Goal: Information Seeking & Learning: Check status

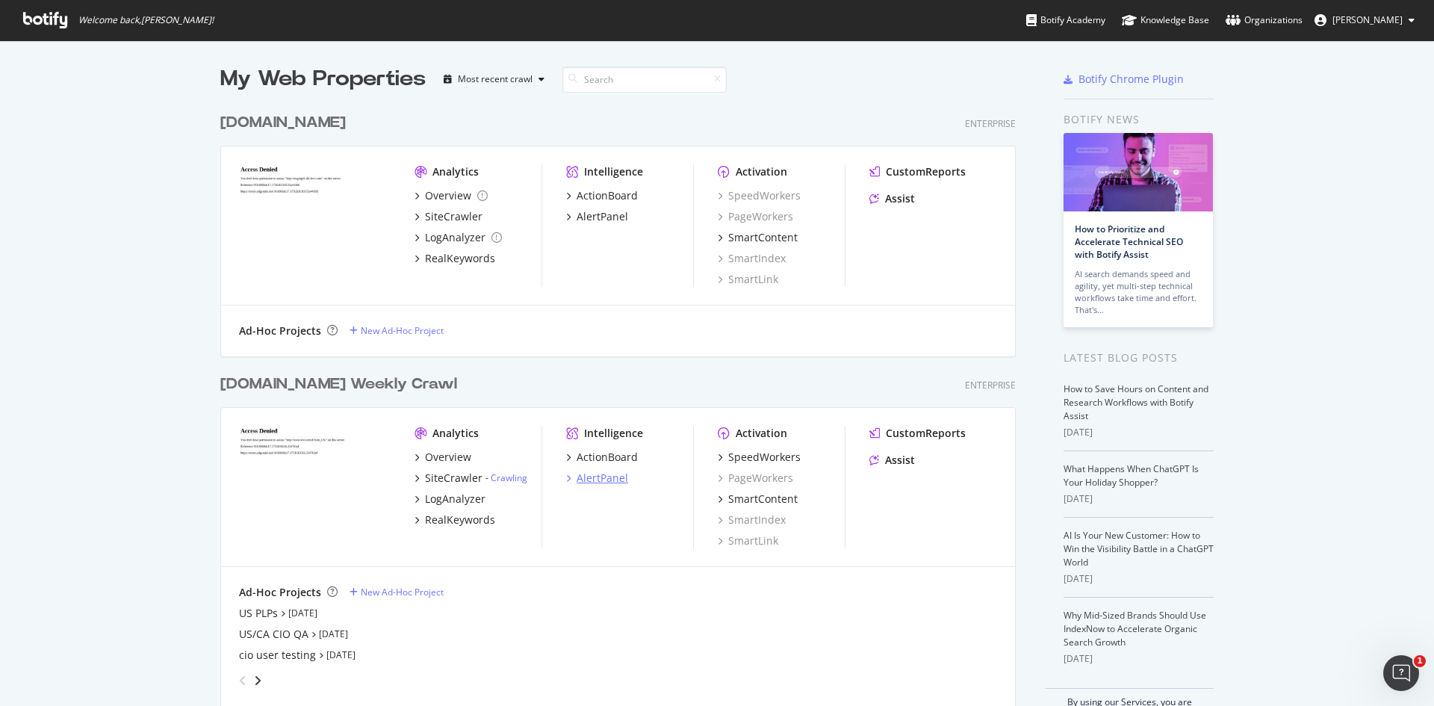
click at [578, 476] on div "AlertPanel" at bounding box center [602, 477] width 52 height 15
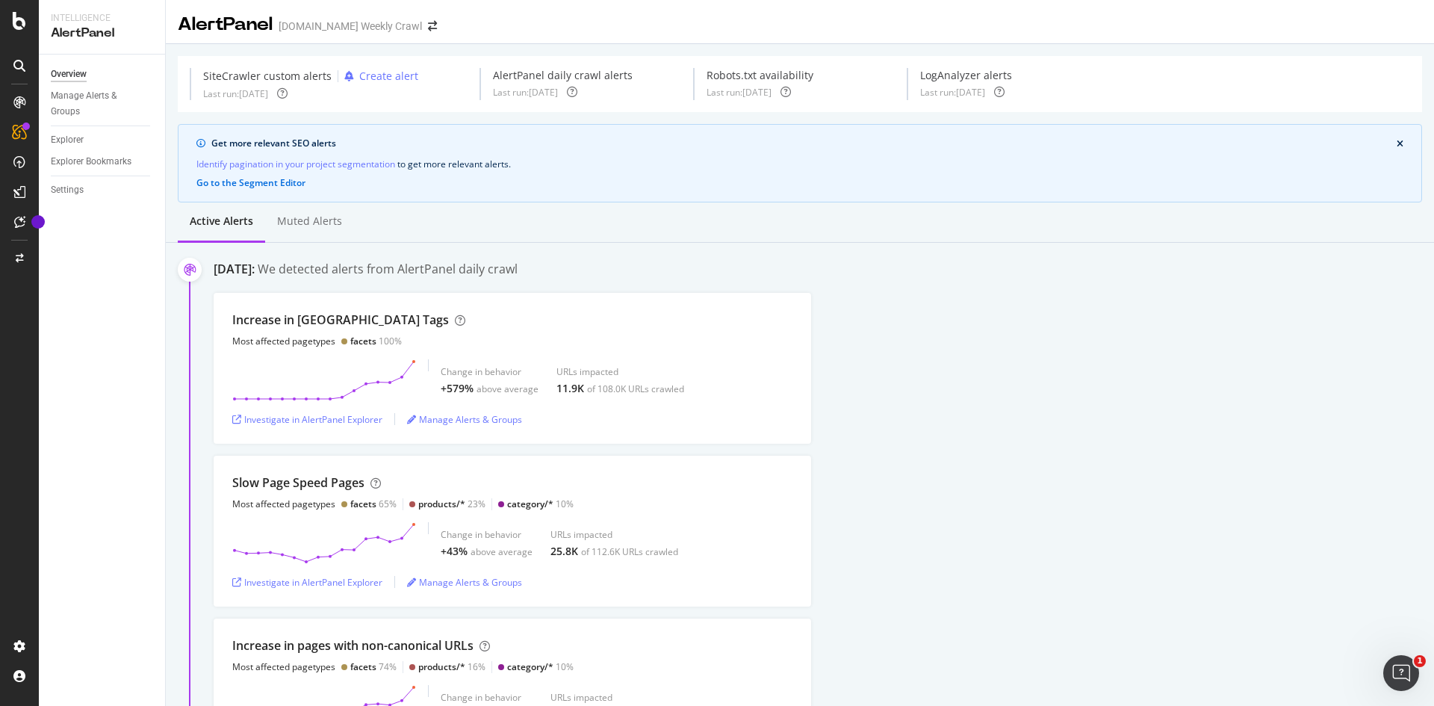
click at [517, 261] on div "We detected alerts from AlertPanel daily crawl" at bounding box center [388, 269] width 260 height 17
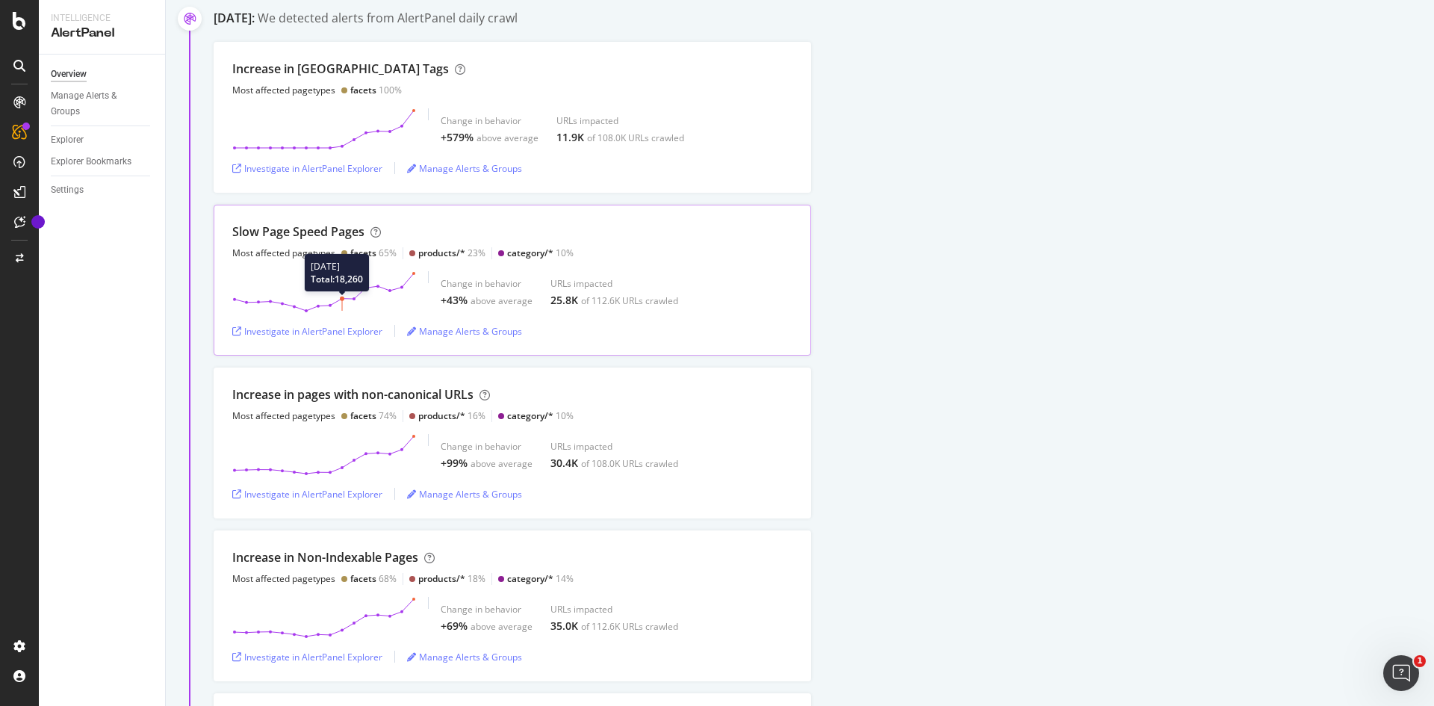
scroll to position [75, 0]
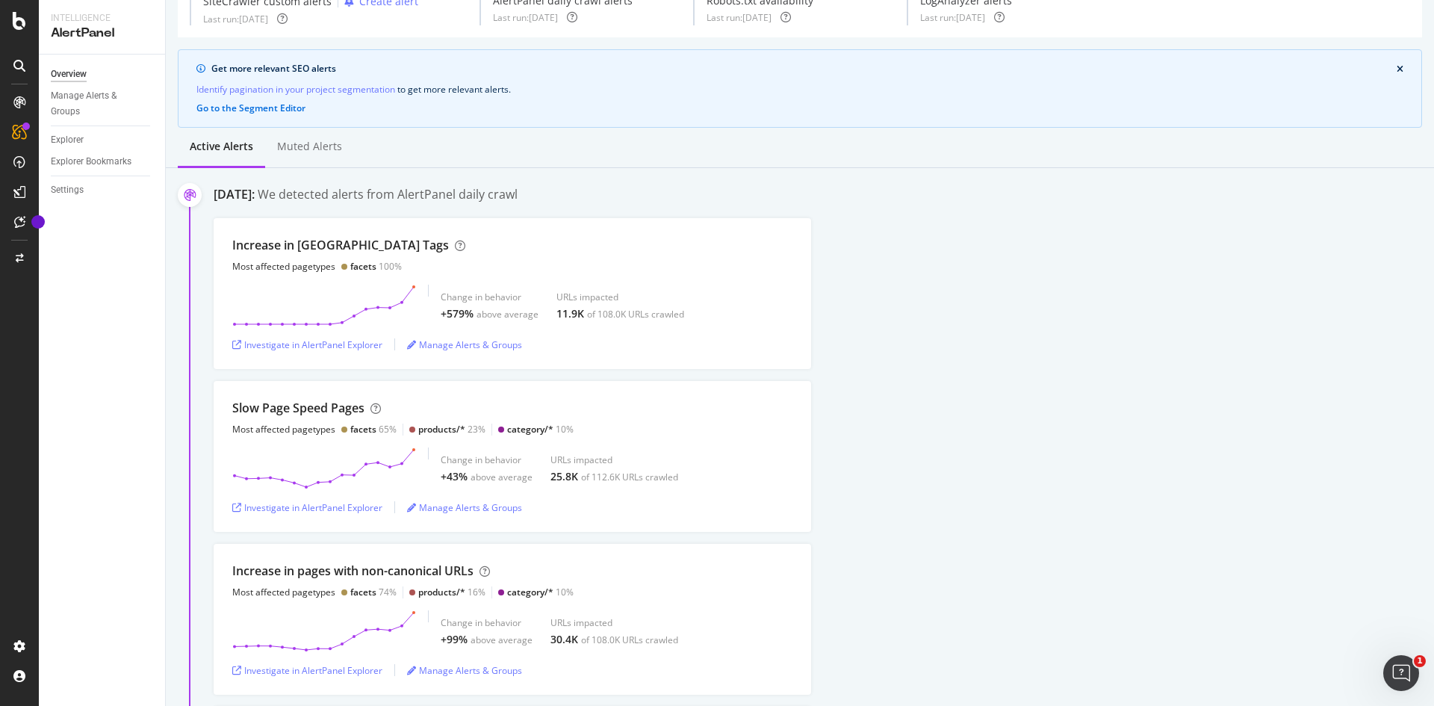
click at [905, 303] on div "Increase in Noindex Tags Most affected pagetypes facets 100% Change in behavior…" at bounding box center [824, 293] width 1220 height 151
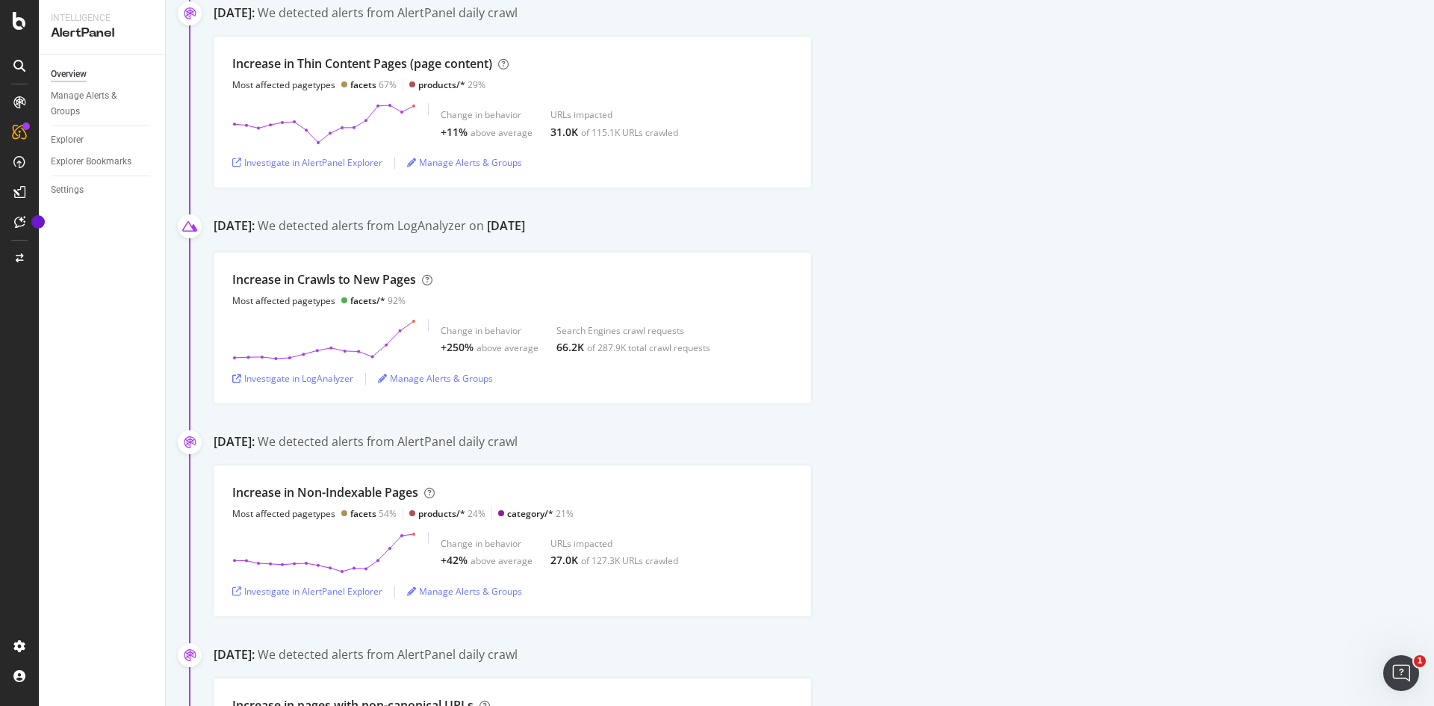
scroll to position [1045, 0]
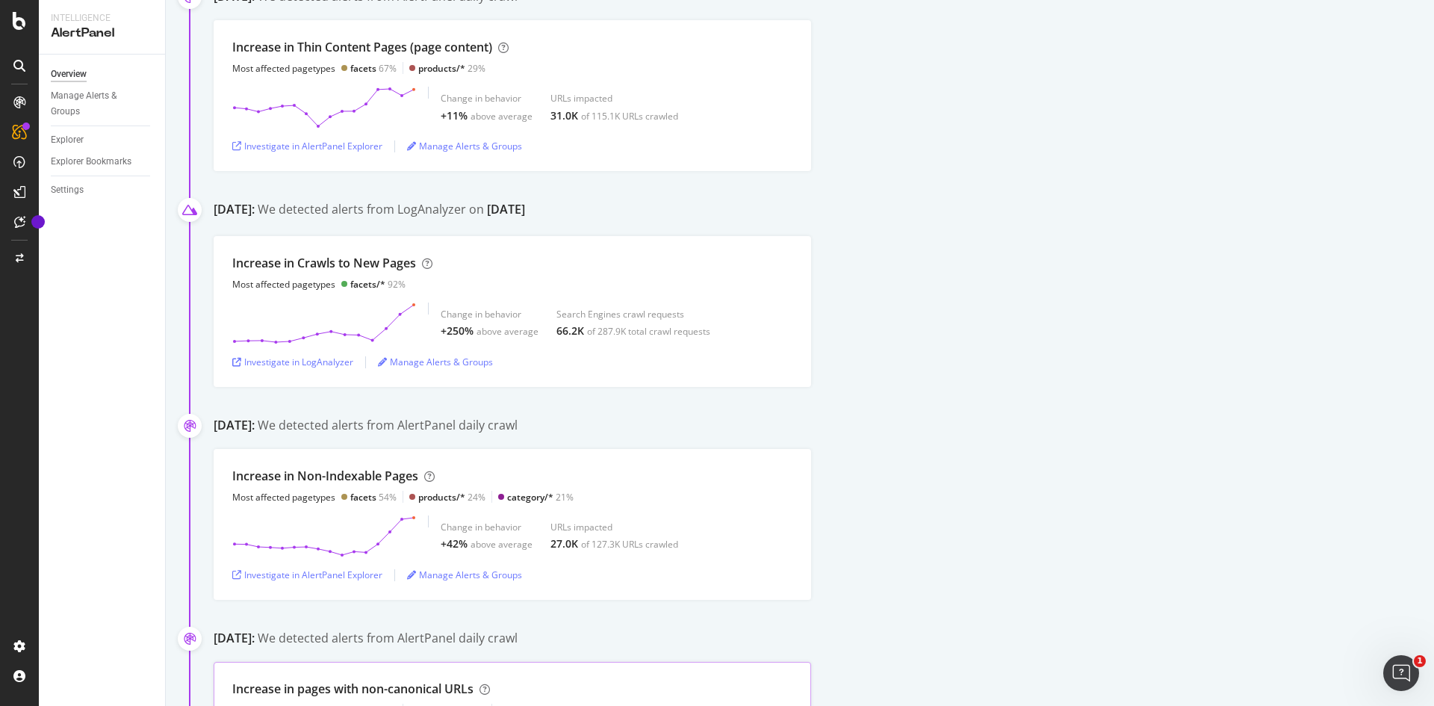
scroll to position [1120, 0]
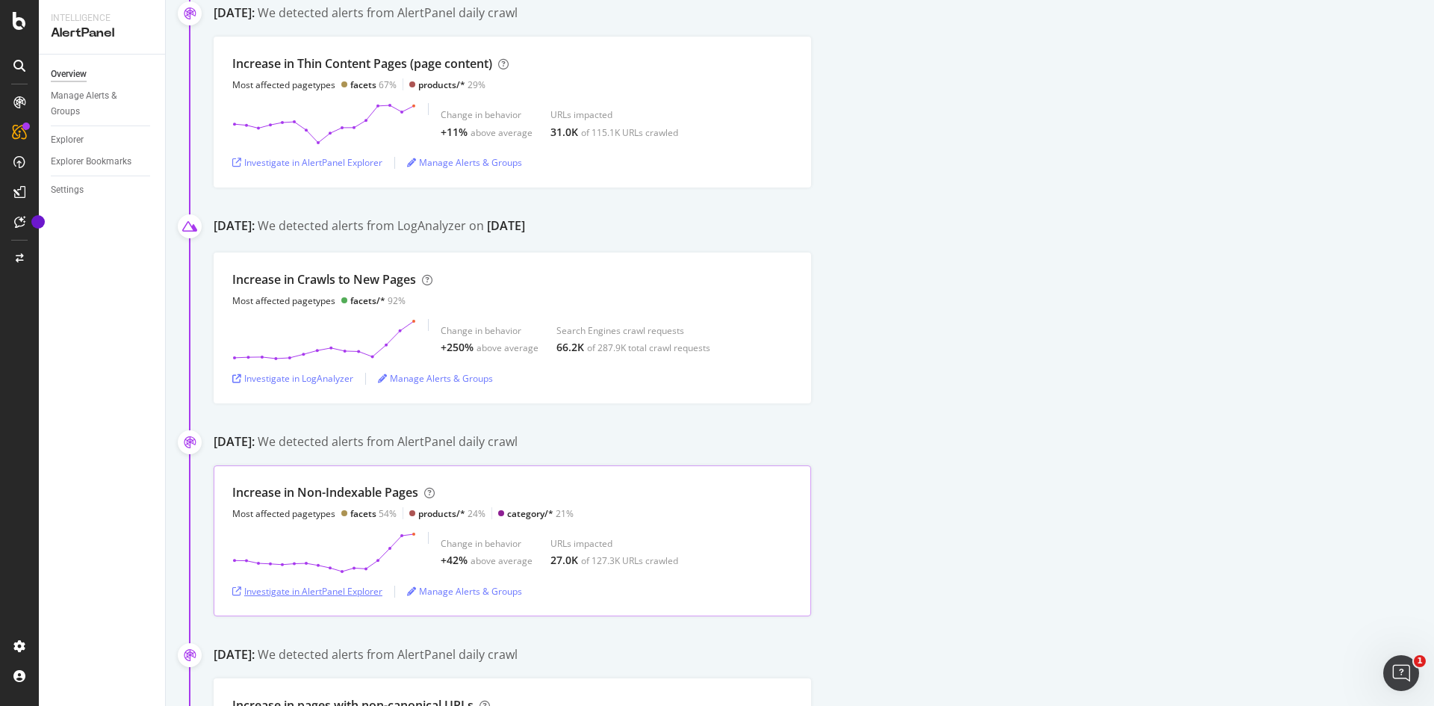
click at [290, 594] on div "Investigate in AlertPanel Explorer" at bounding box center [307, 591] width 150 height 13
click at [285, 382] on div "Investigate in LogAnalyzer" at bounding box center [292, 378] width 121 height 13
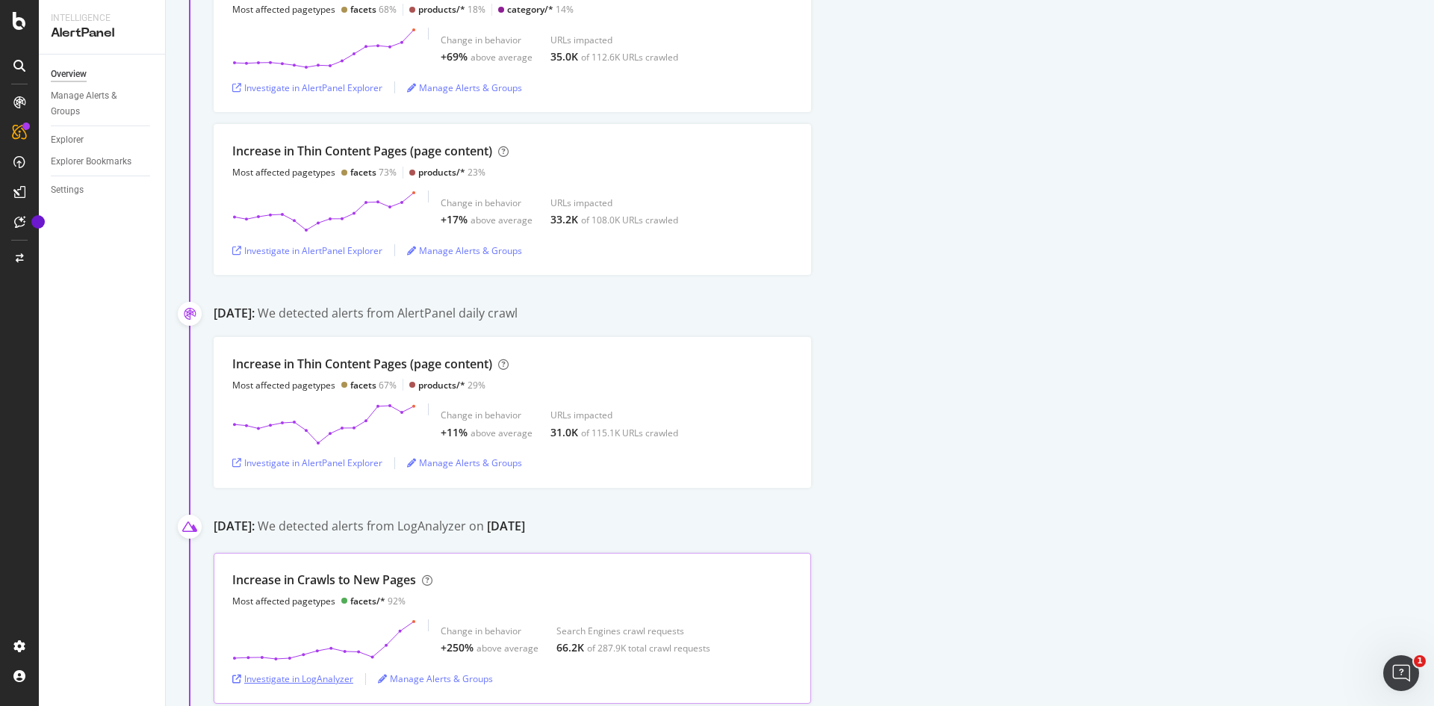
scroll to position [821, 0]
click at [316, 455] on div "Investigate in AlertPanel Explorer" at bounding box center [307, 461] width 150 height 13
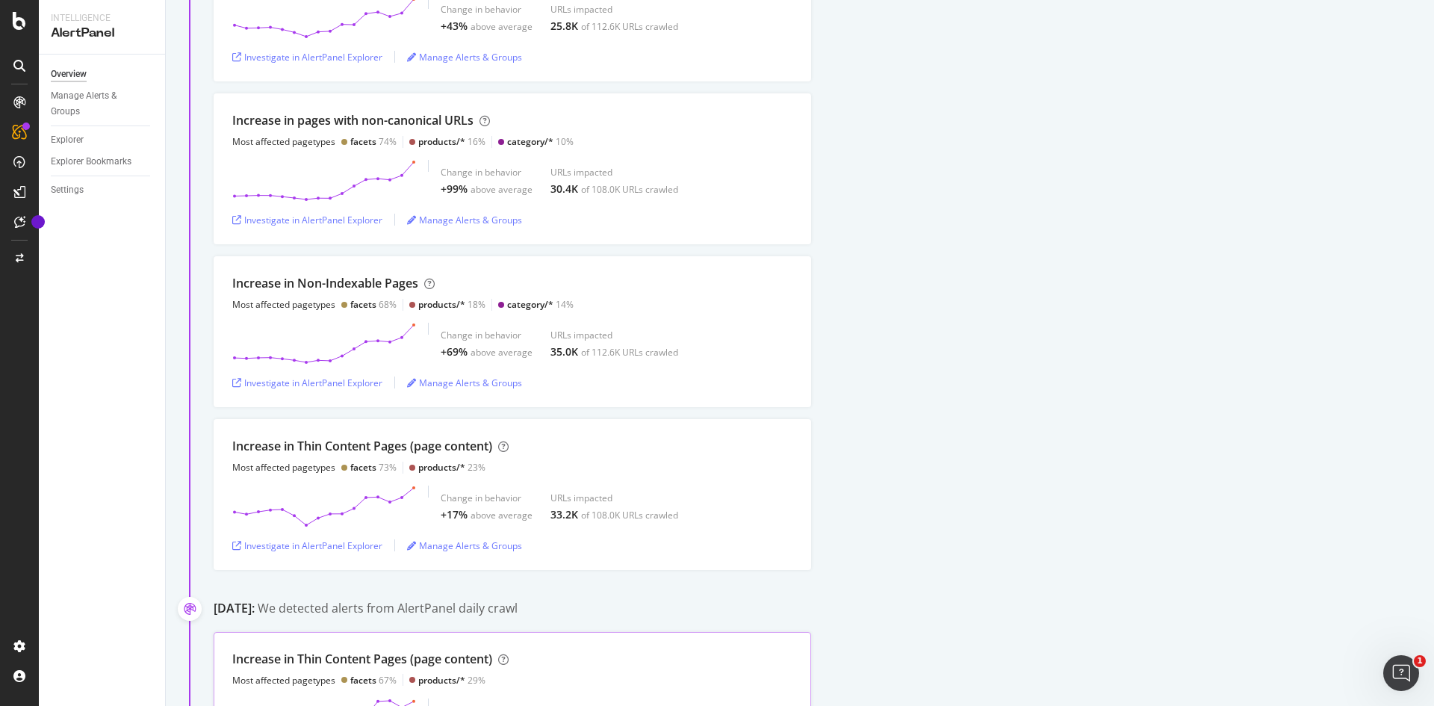
scroll to position [523, 0]
click at [302, 384] on div "Investigate in AlertPanel Explorer" at bounding box center [307, 385] width 150 height 13
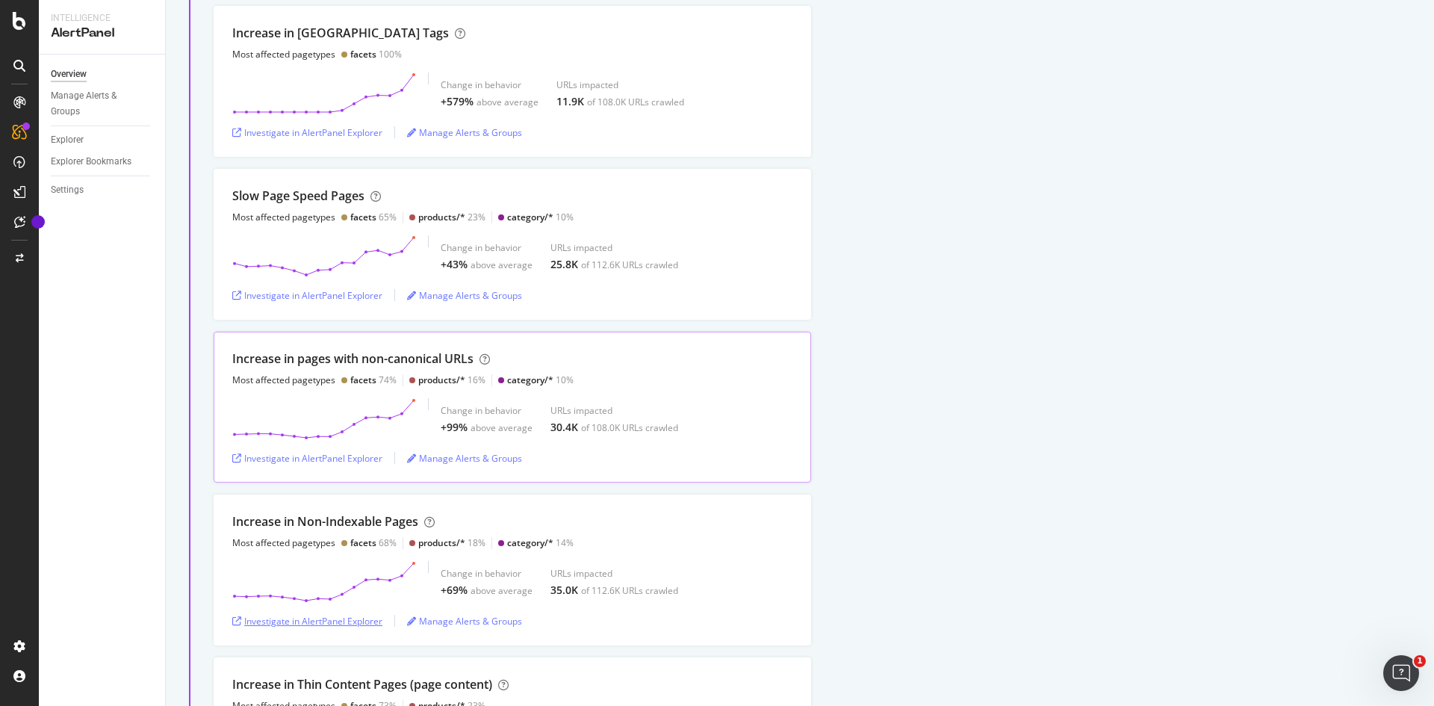
scroll to position [224, 0]
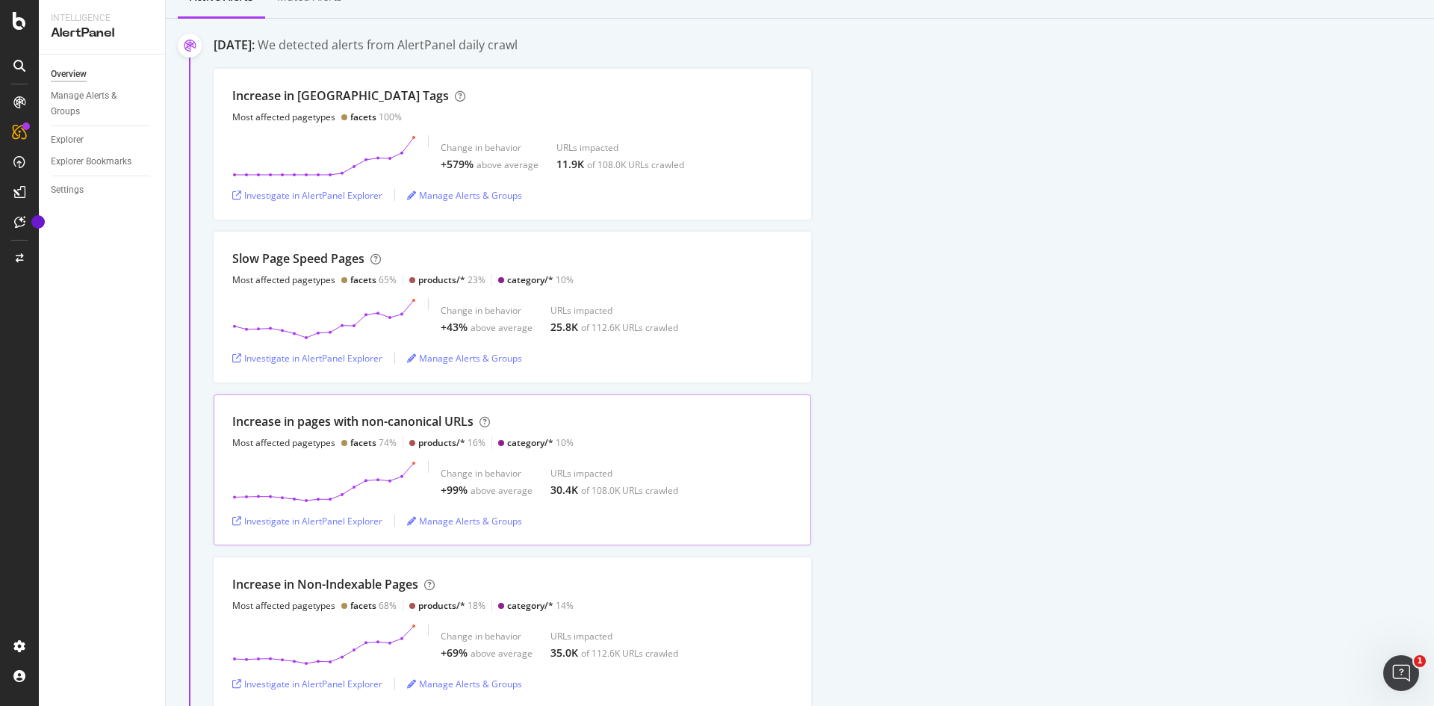
click at [433, 423] on div "Increase in pages with non-canonical URLs" at bounding box center [352, 421] width 241 height 17
copy div "Increase in pages with non-canonical URLs"
click at [350, 260] on div "Slow Page Speed Pages" at bounding box center [298, 258] width 132 height 17
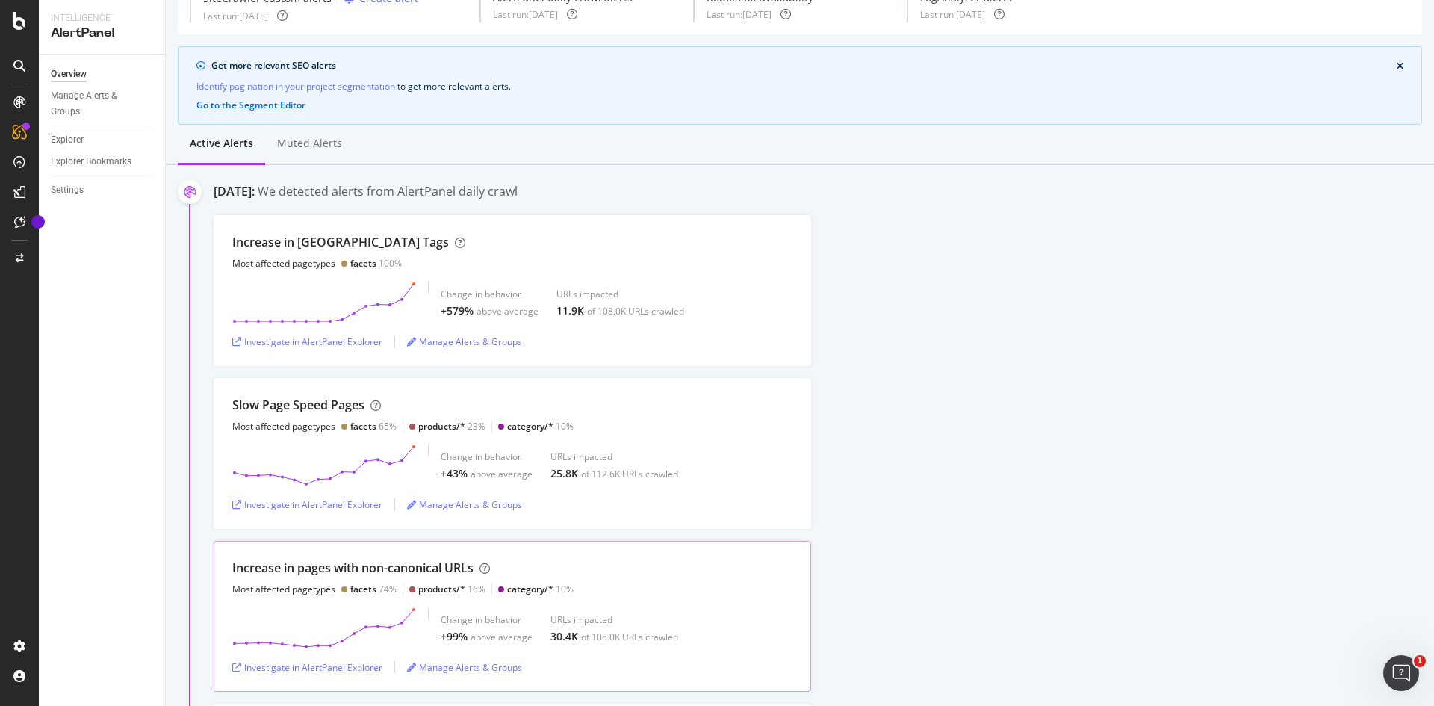
scroll to position [75, 0]
click at [323, 507] on div "Investigate in AlertPanel Explorer" at bounding box center [307, 507] width 150 height 13
click at [328, 348] on div "Investigate in AlertPanel Explorer" at bounding box center [307, 344] width 150 height 13
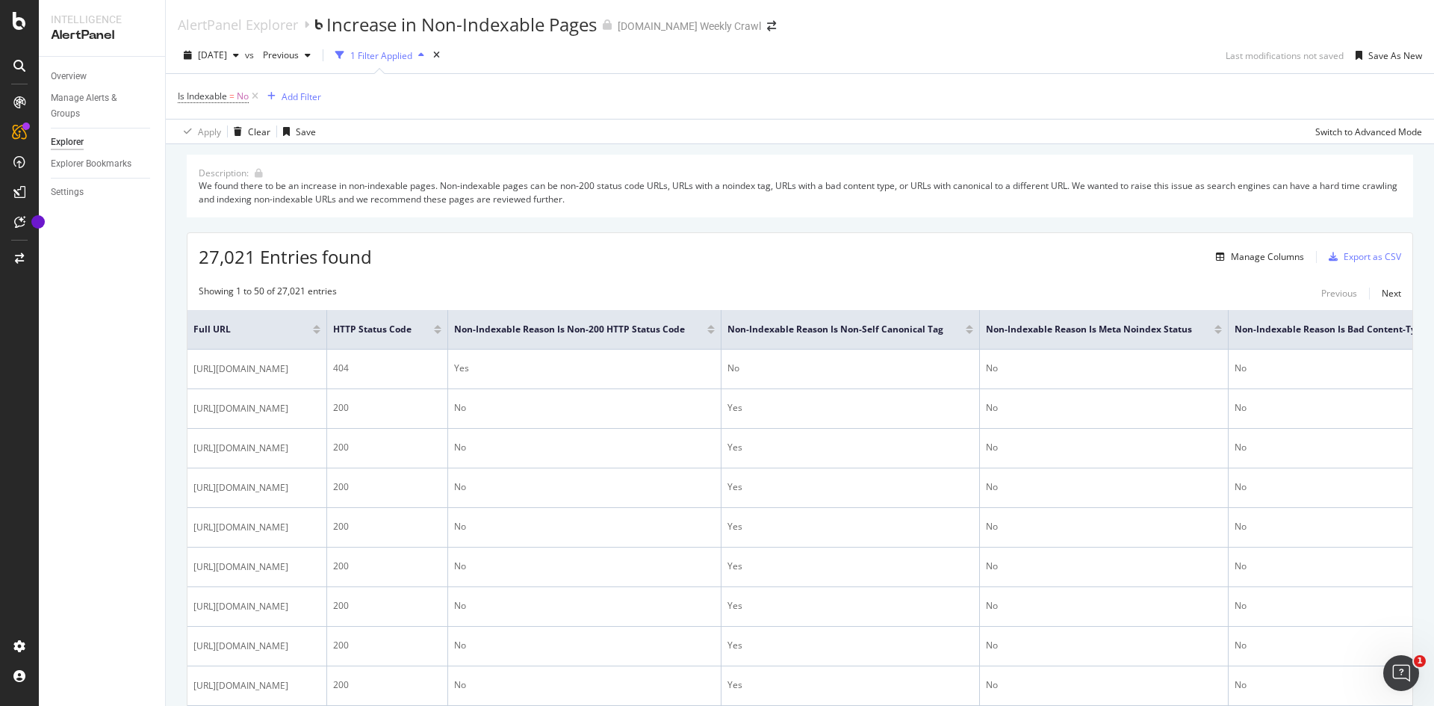
click at [714, 267] on div "27,021 Entries found Manage Columns Export as CSV" at bounding box center [799, 251] width 1225 height 37
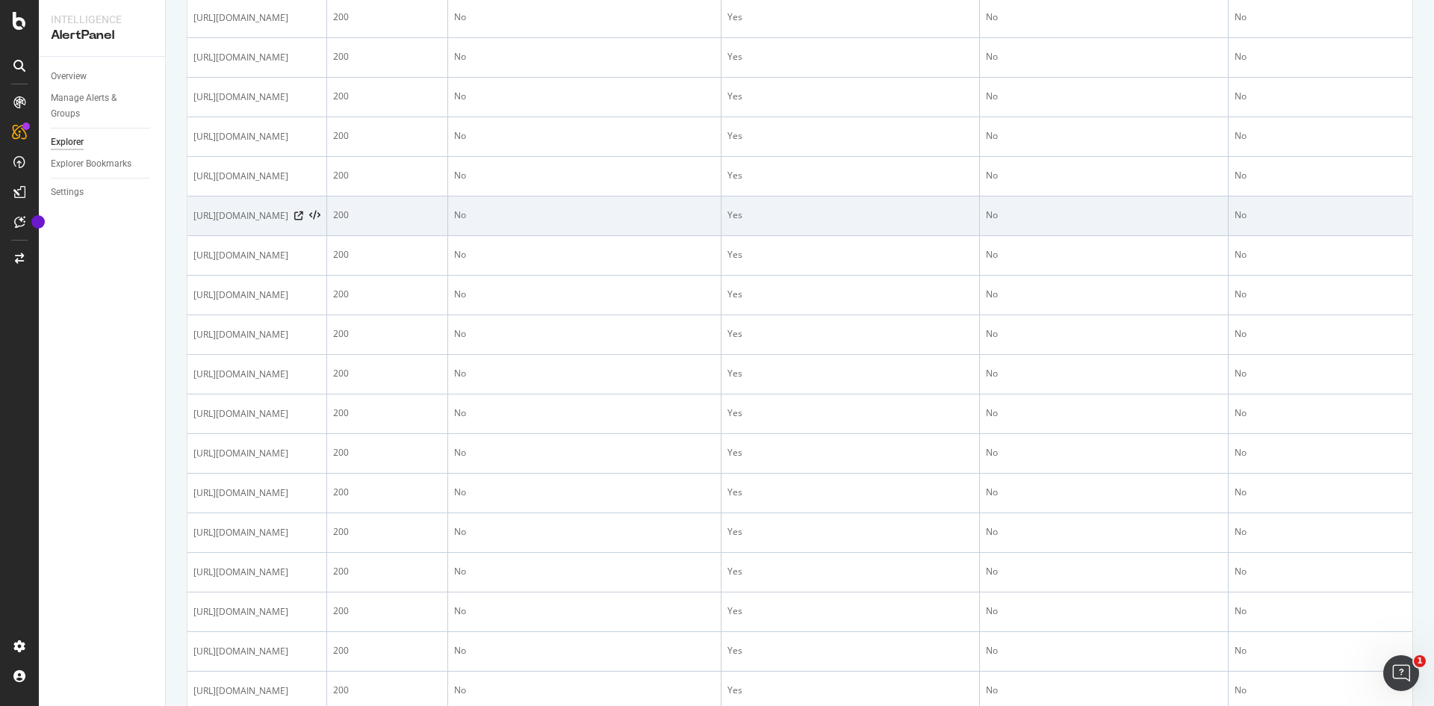
scroll to position [149, 0]
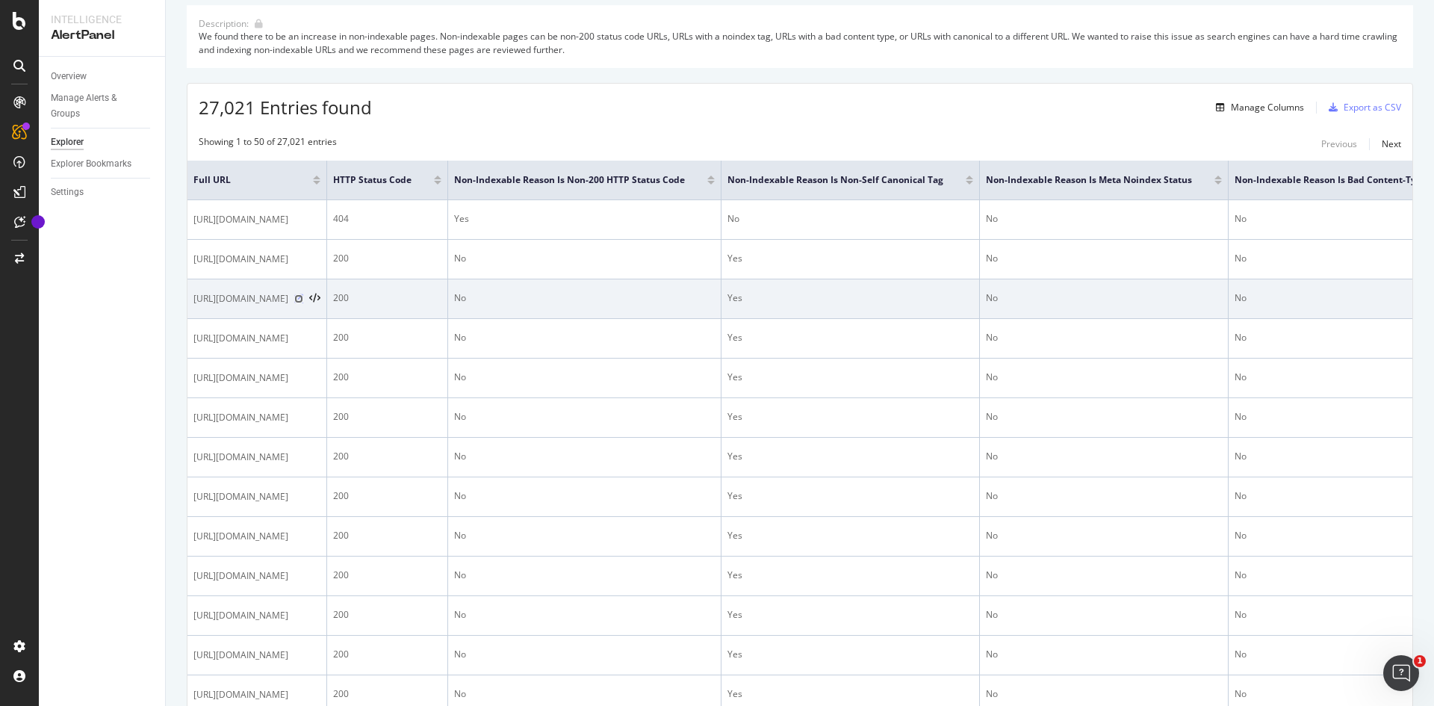
click at [303, 303] on icon at bounding box center [298, 298] width 9 height 9
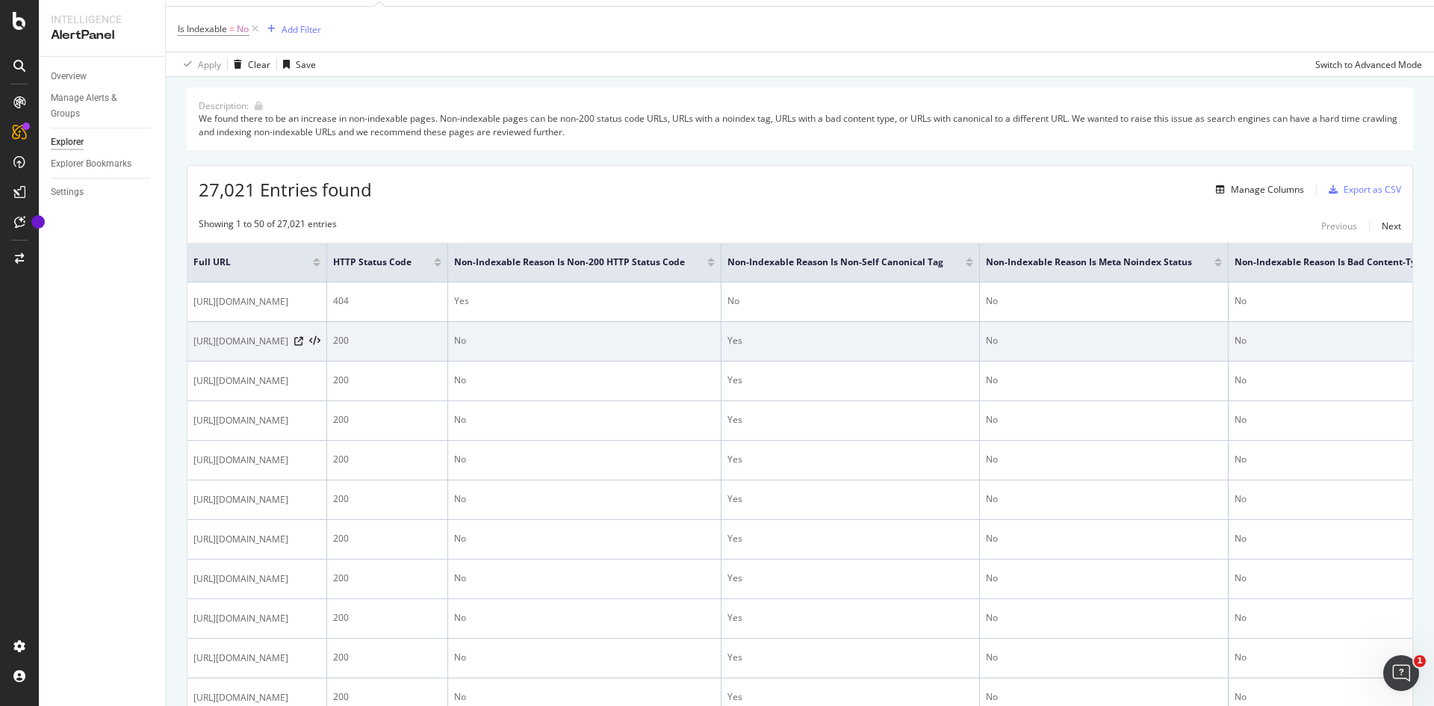
scroll to position [0, 0]
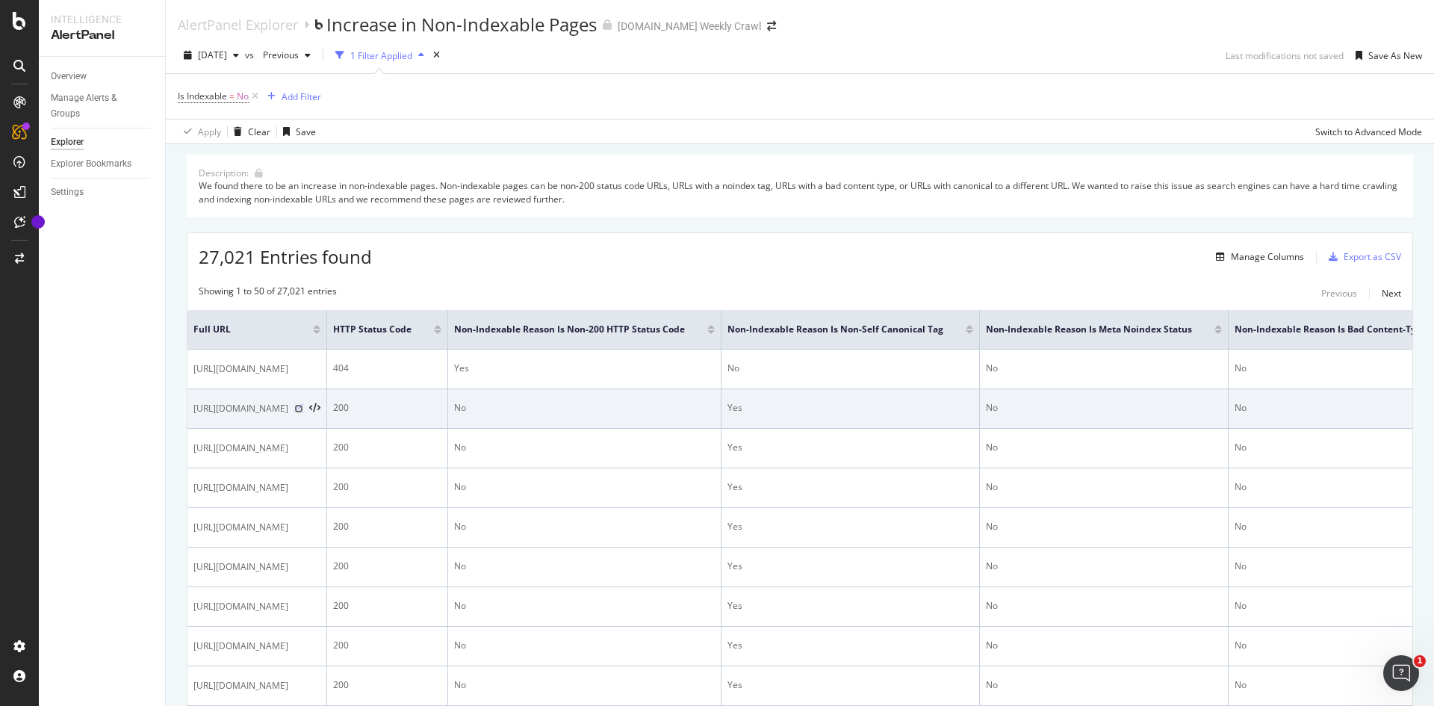
click at [303, 413] on icon at bounding box center [298, 408] width 9 height 9
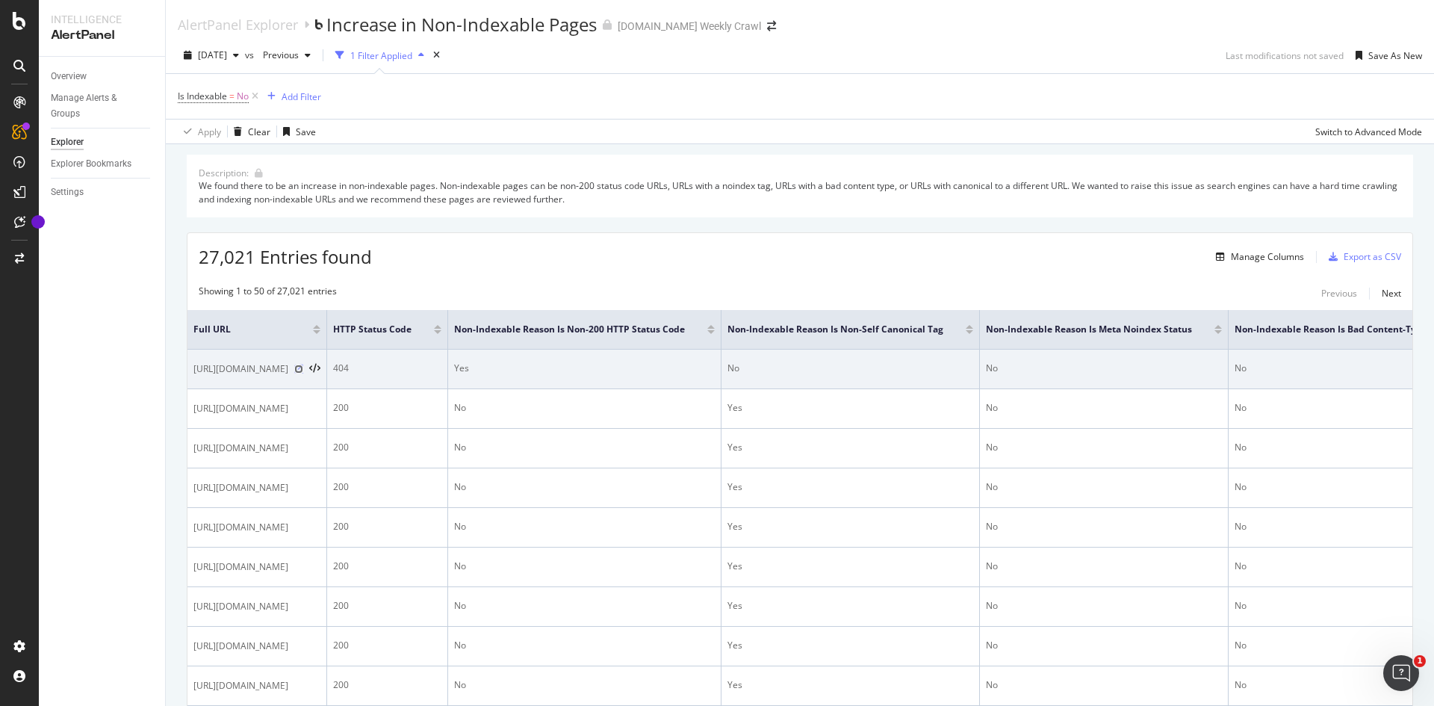
click at [303, 373] on icon at bounding box center [298, 368] width 9 height 9
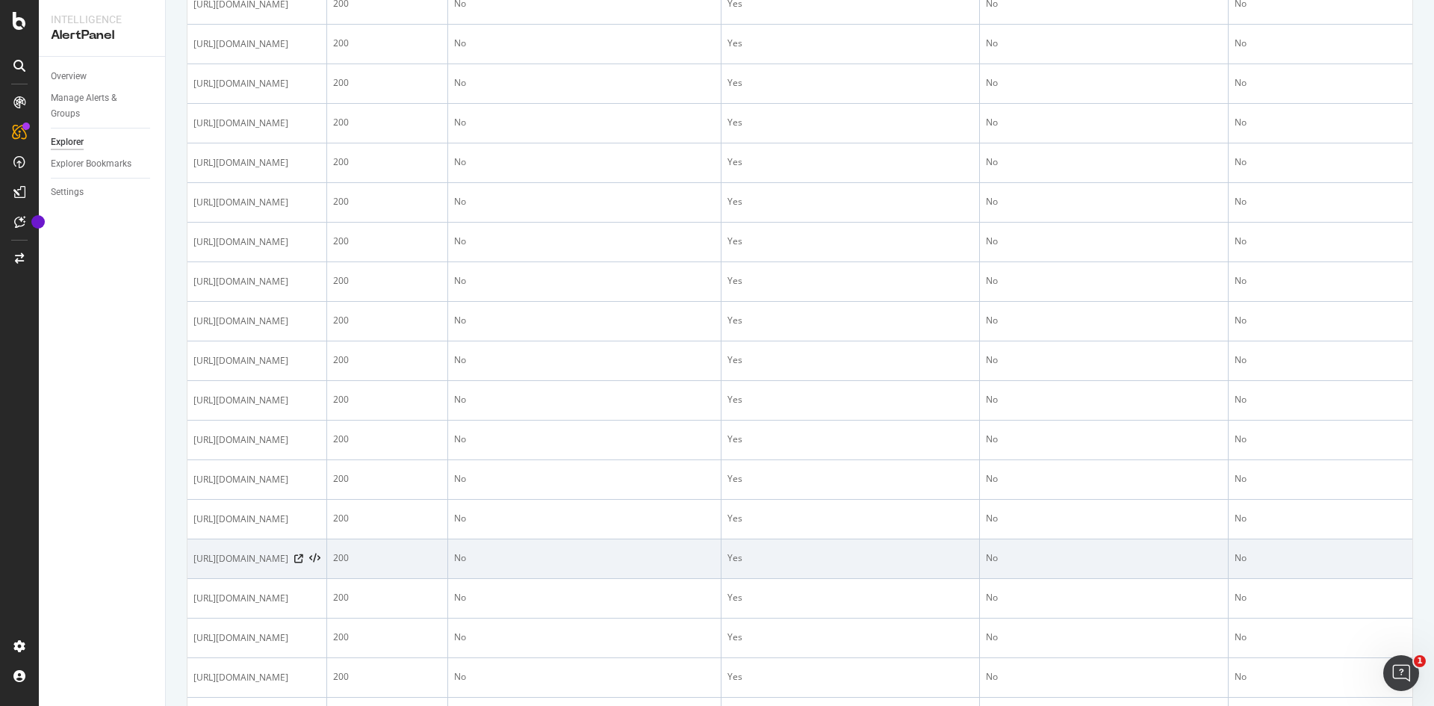
scroll to position [1120, 0]
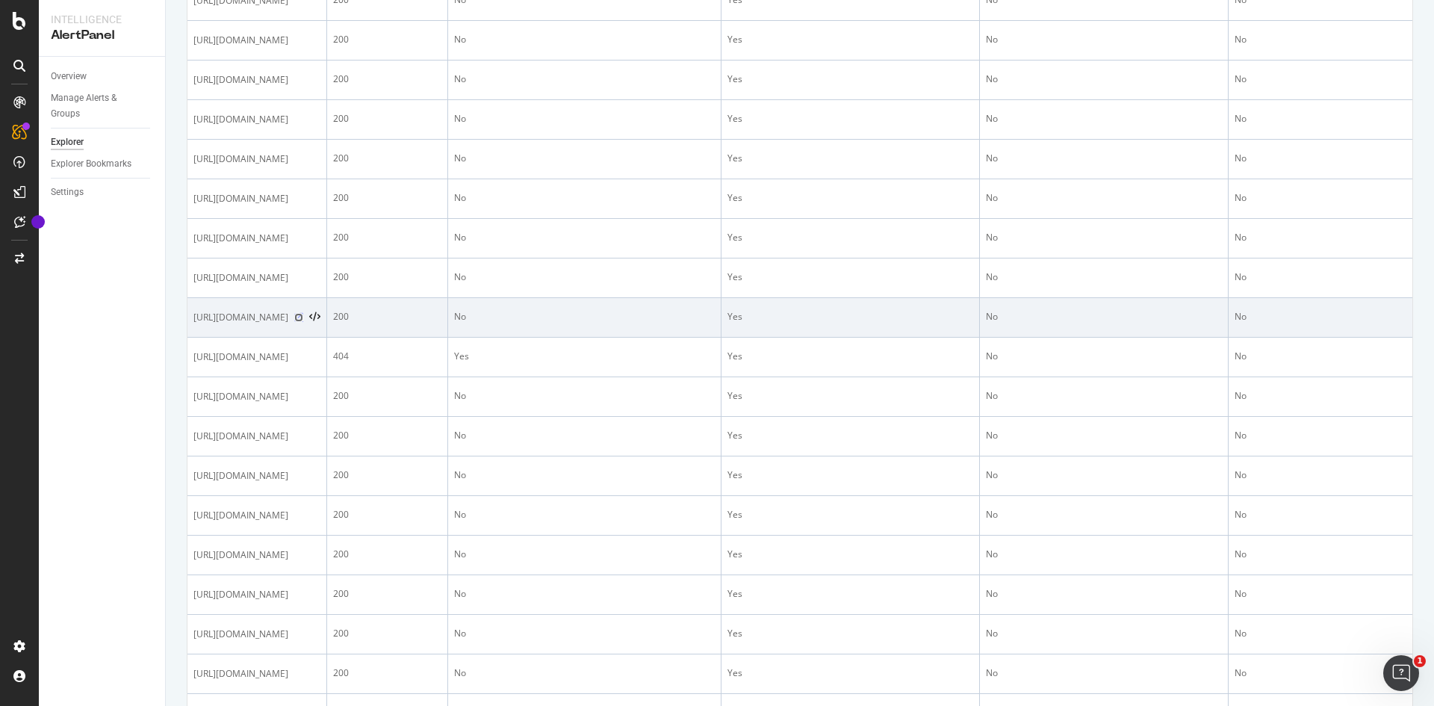
click at [303, 322] on icon at bounding box center [298, 317] width 9 height 9
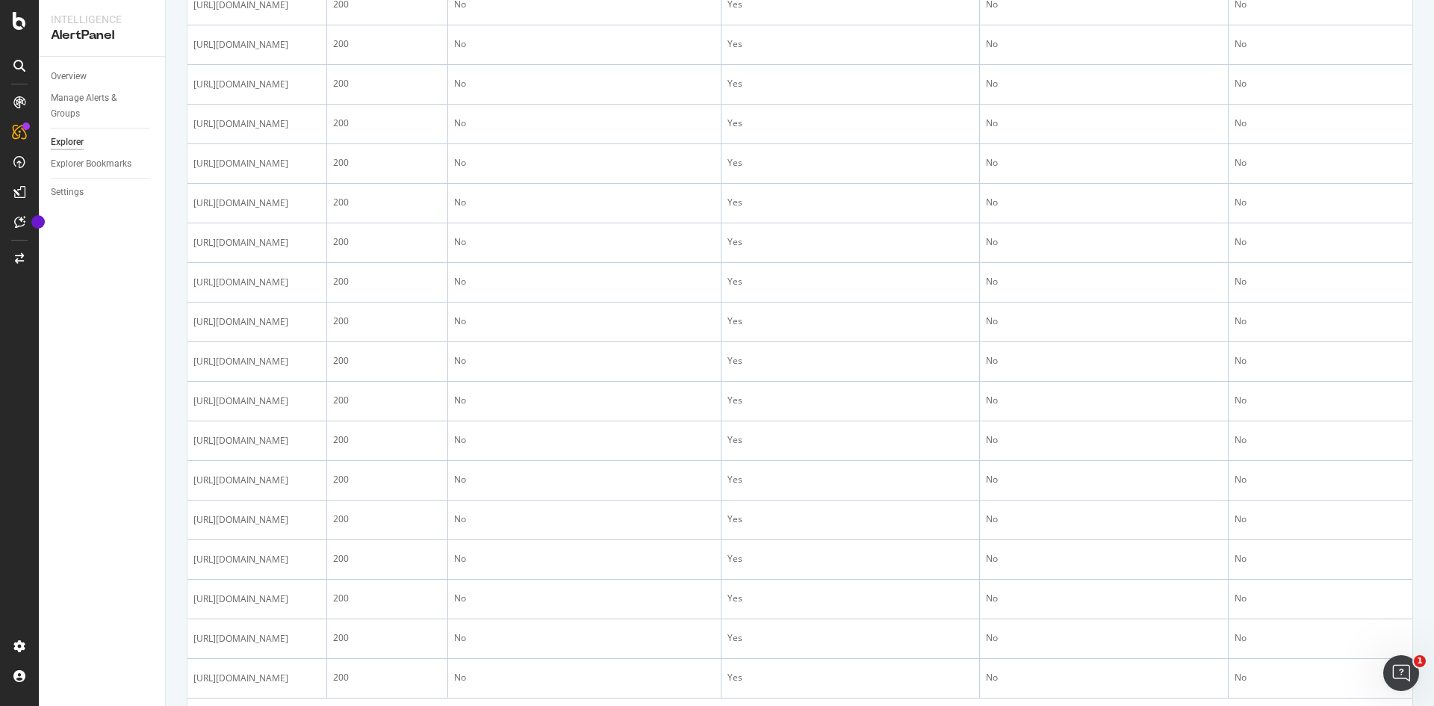
scroll to position [1717, 0]
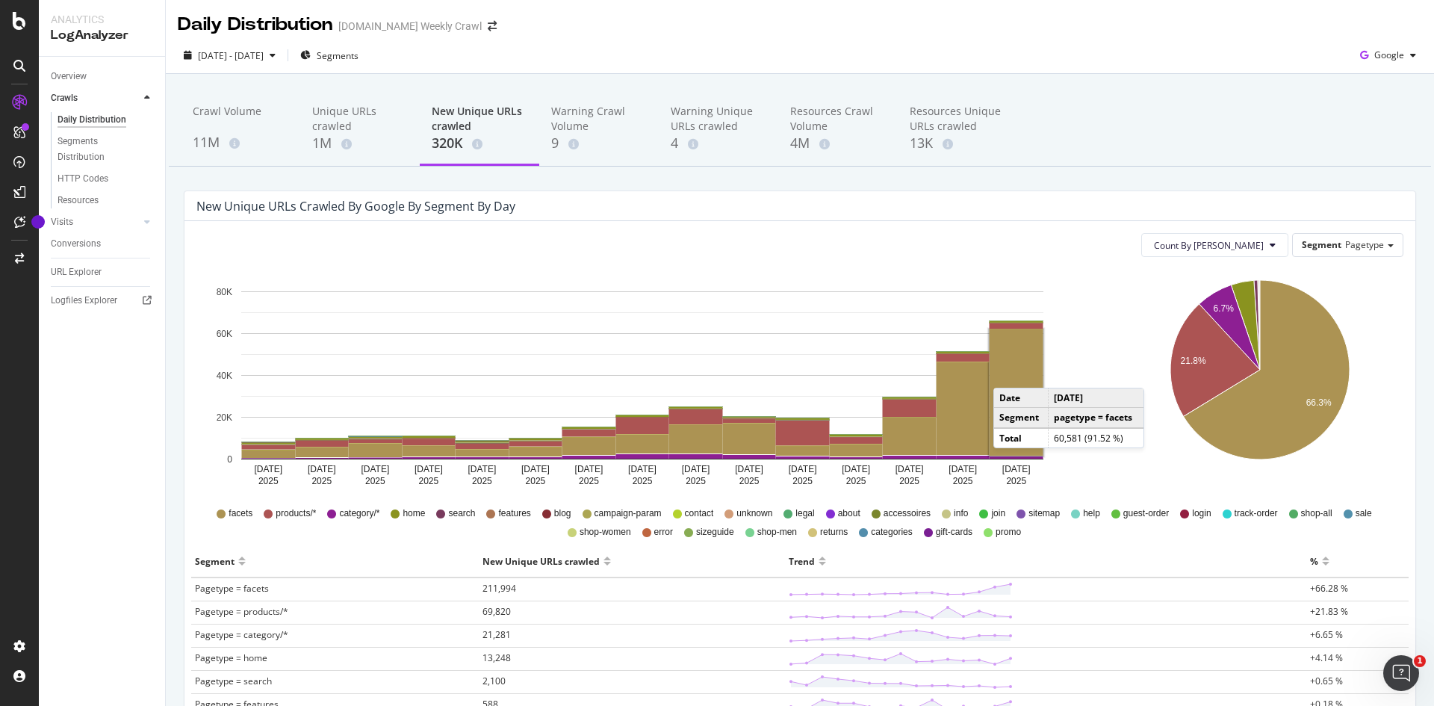
click at [1008, 373] on rect "A chart." at bounding box center [1016, 392] width 54 height 126
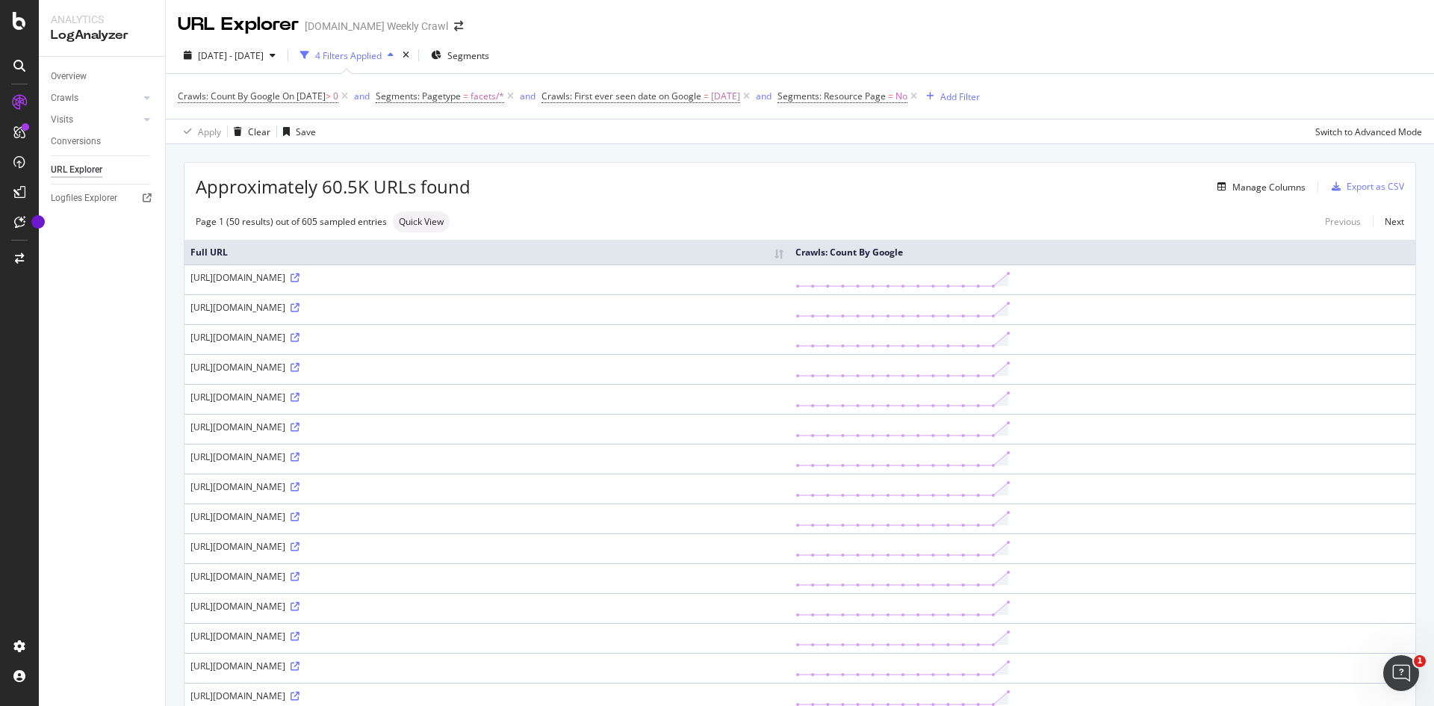
click at [471, 281] on div "https://www.levi.com/AT/de_AT/levis-going-out/c/levi_collections_going_out_edit…" at bounding box center [486, 277] width 593 height 13
click at [299, 308] on icon at bounding box center [294, 307] width 9 height 9
click at [538, 505] on td "https://www.levi.com/DK/da_DK/trending/c/levi_clothing_women_trend_edit/facets/…" at bounding box center [486, 518] width 605 height 30
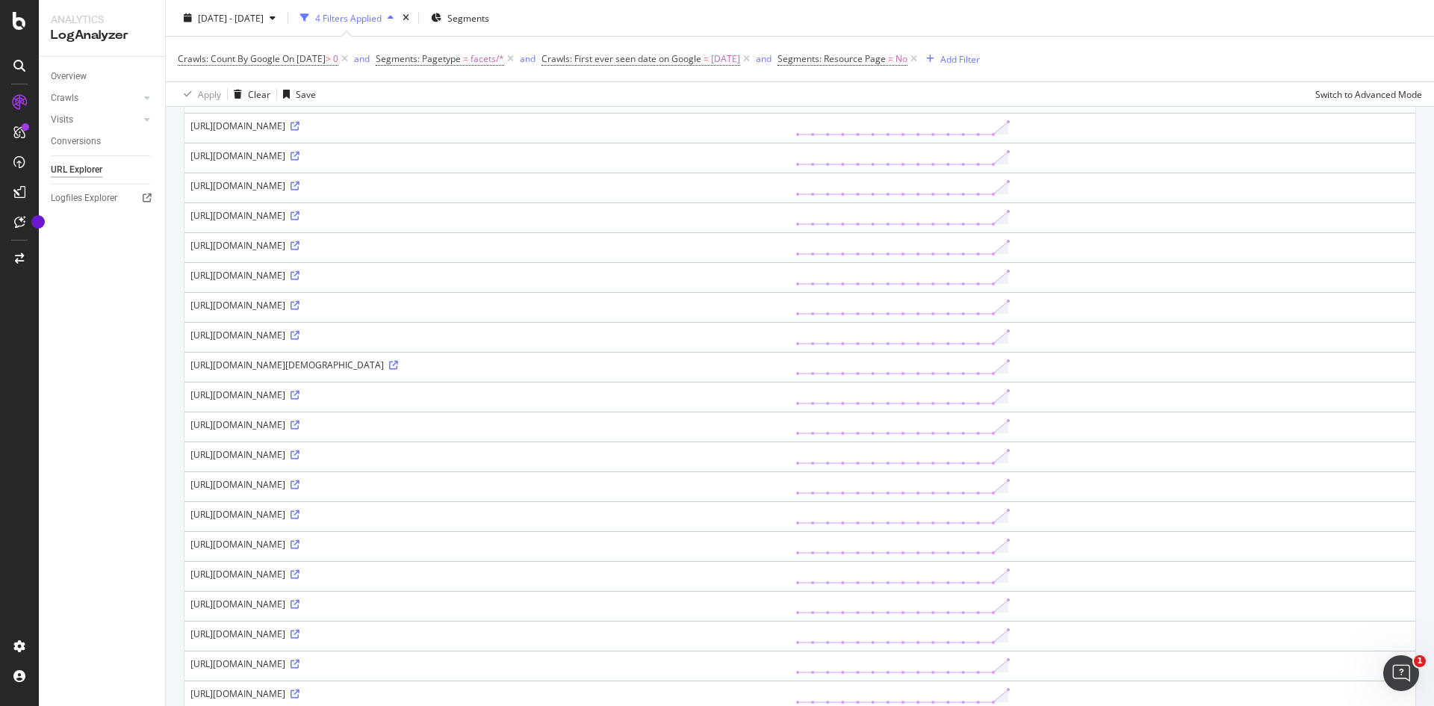
scroll to position [1133, 0]
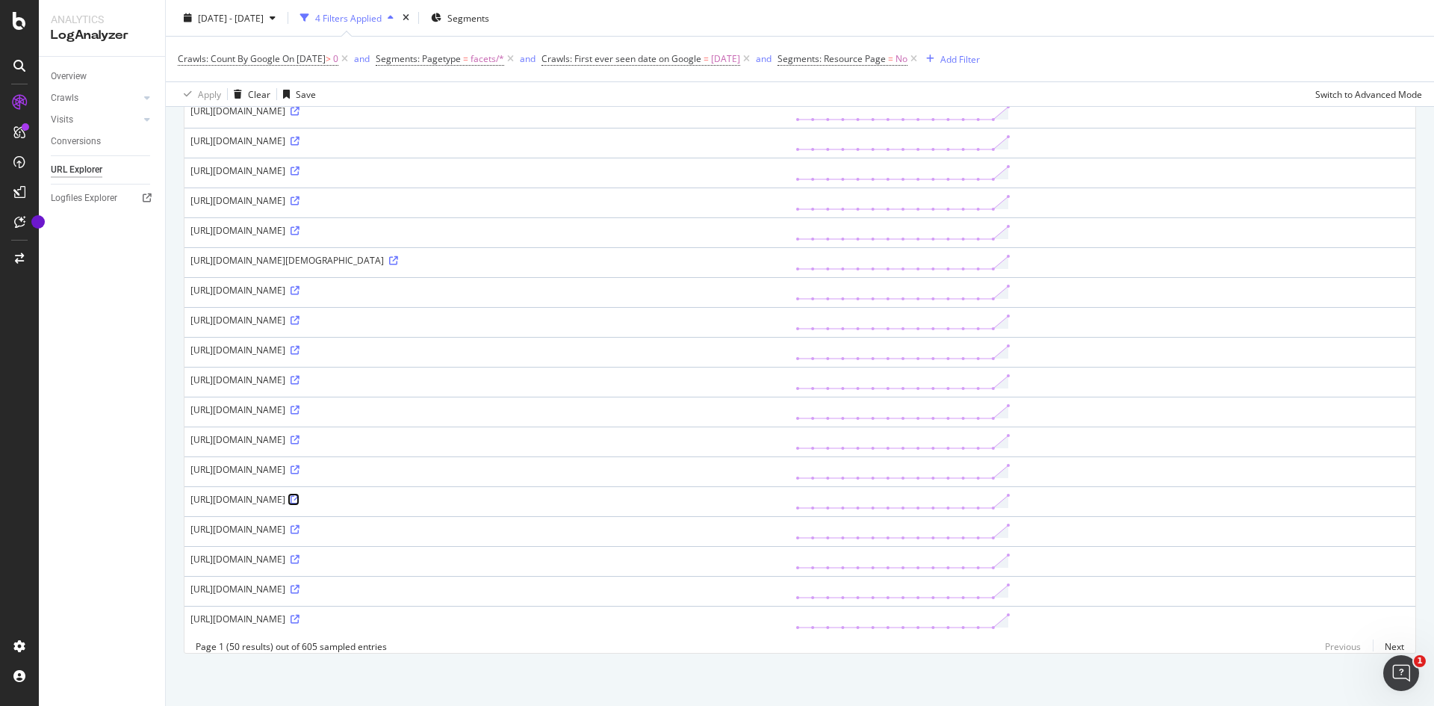
click at [299, 493] on link at bounding box center [293, 499] width 11 height 13
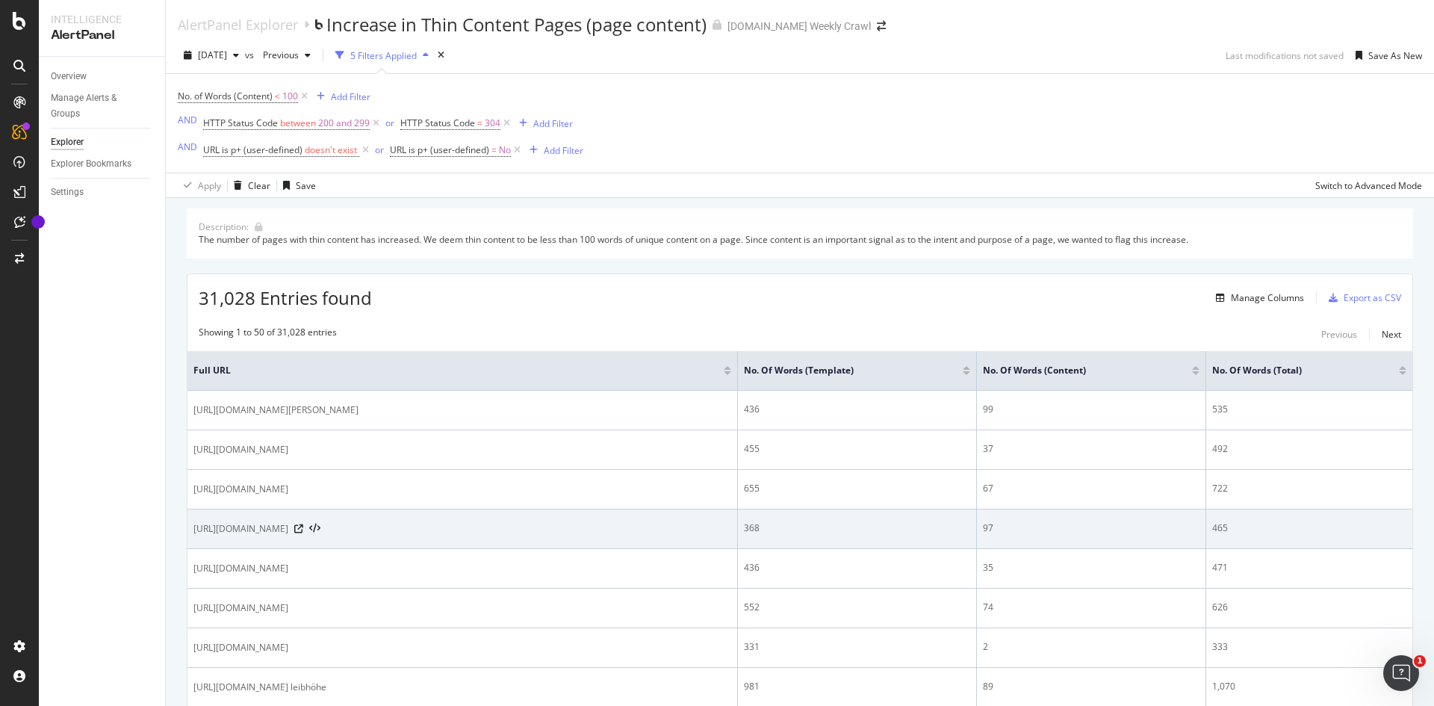
click at [288, 531] on span "https://www.levi.com/AL/en/accessories/men/embroidered-slouchy-beanie/p/3802201…" at bounding box center [240, 528] width 95 height 15
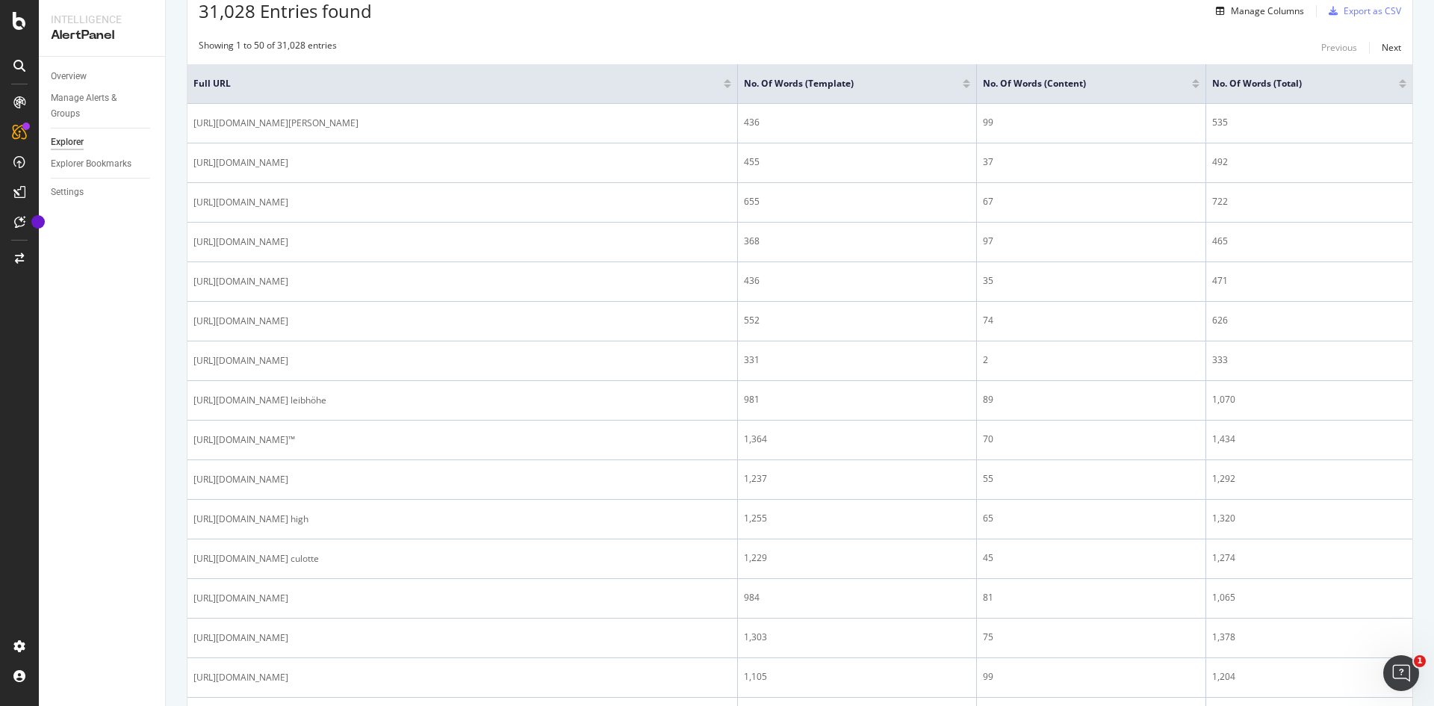
scroll to position [672, 0]
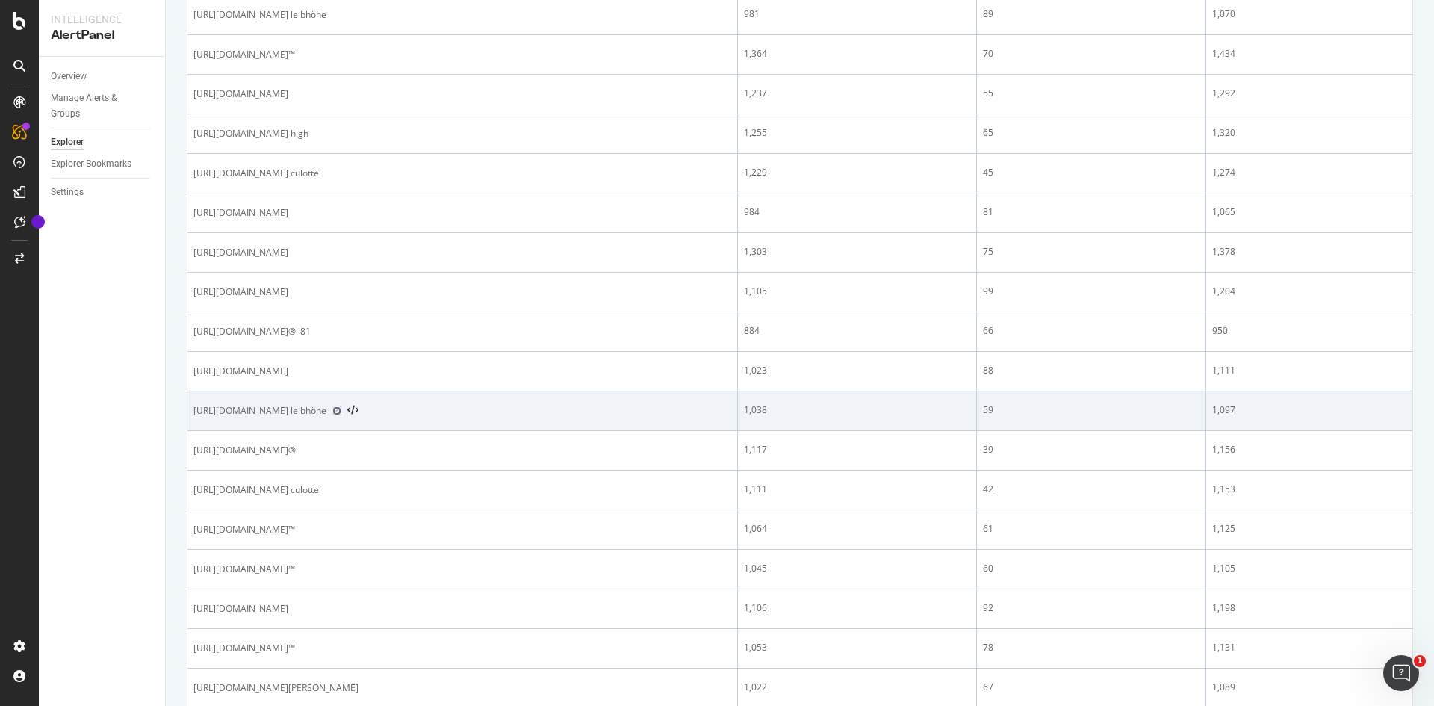
click at [341, 415] on icon at bounding box center [336, 410] width 9 height 9
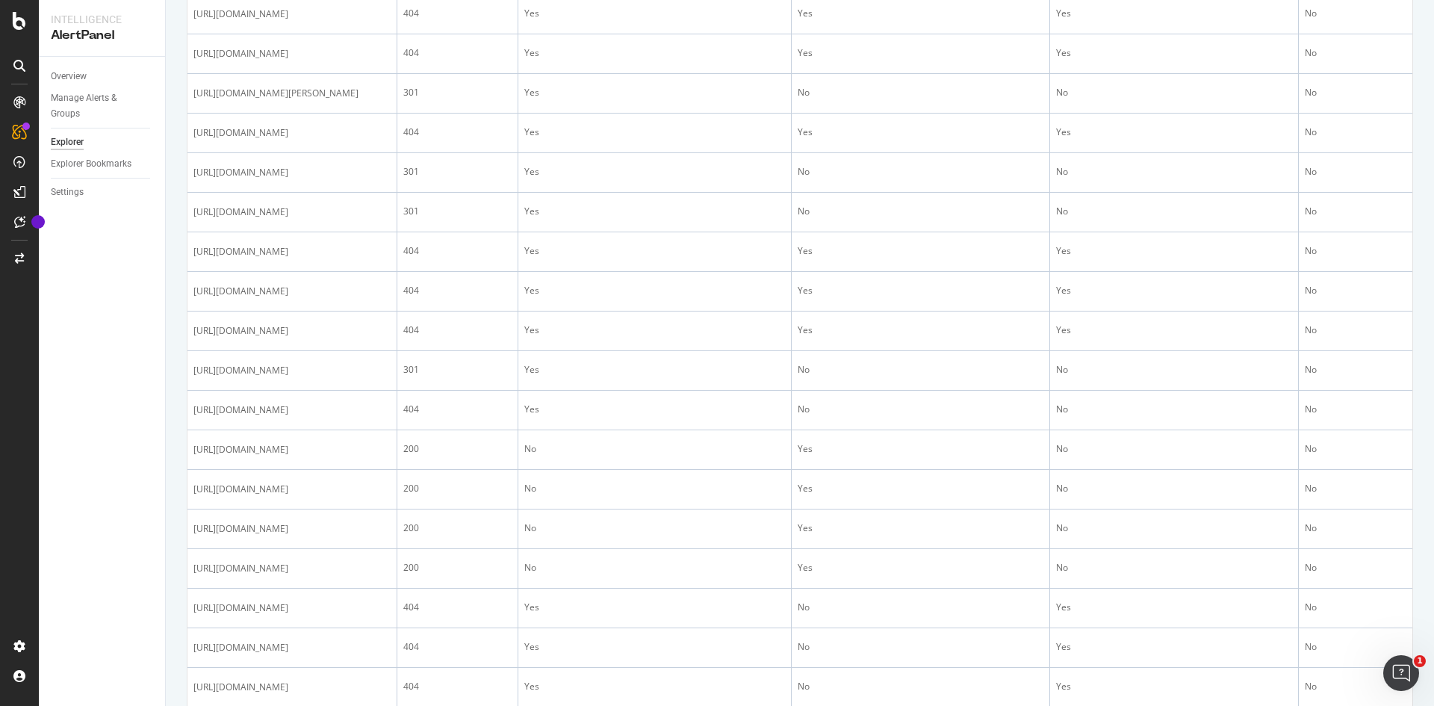
scroll to position [672, 0]
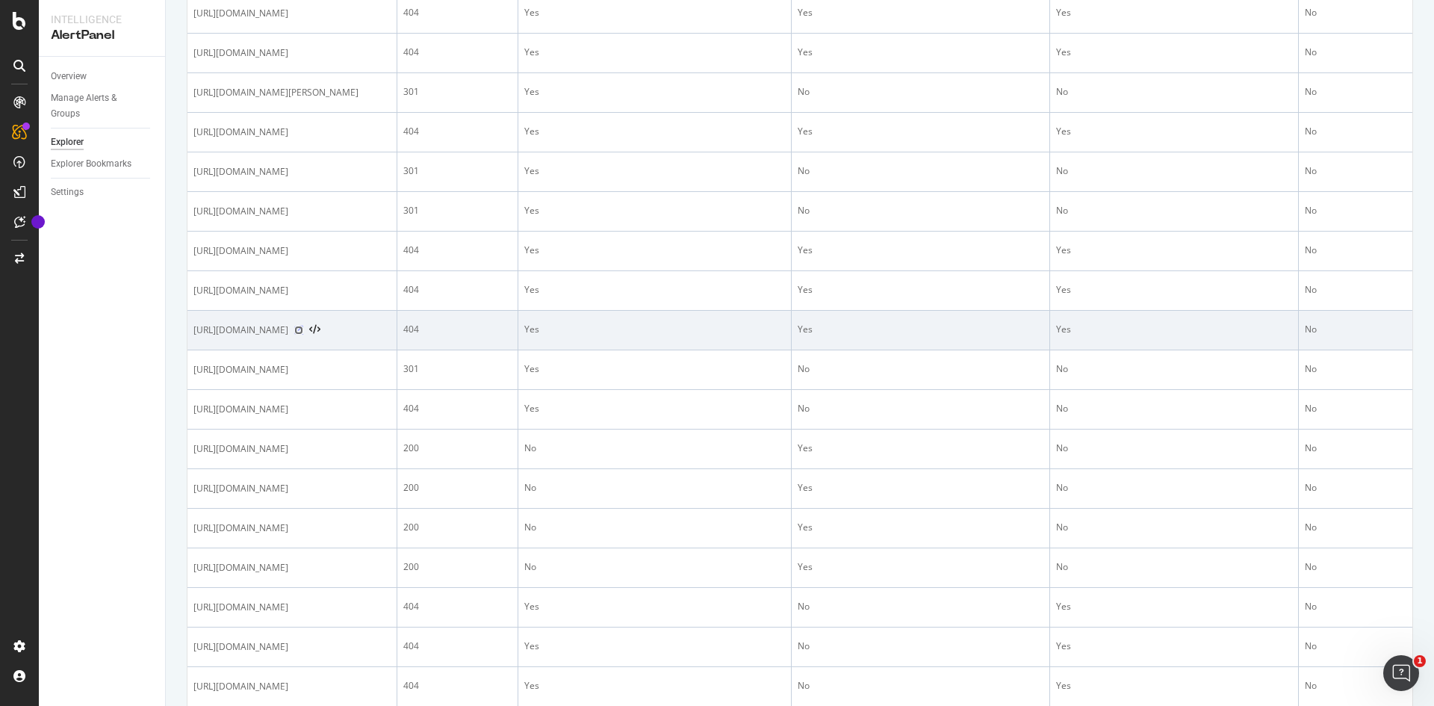
click at [303, 334] on icon at bounding box center [298, 330] width 9 height 9
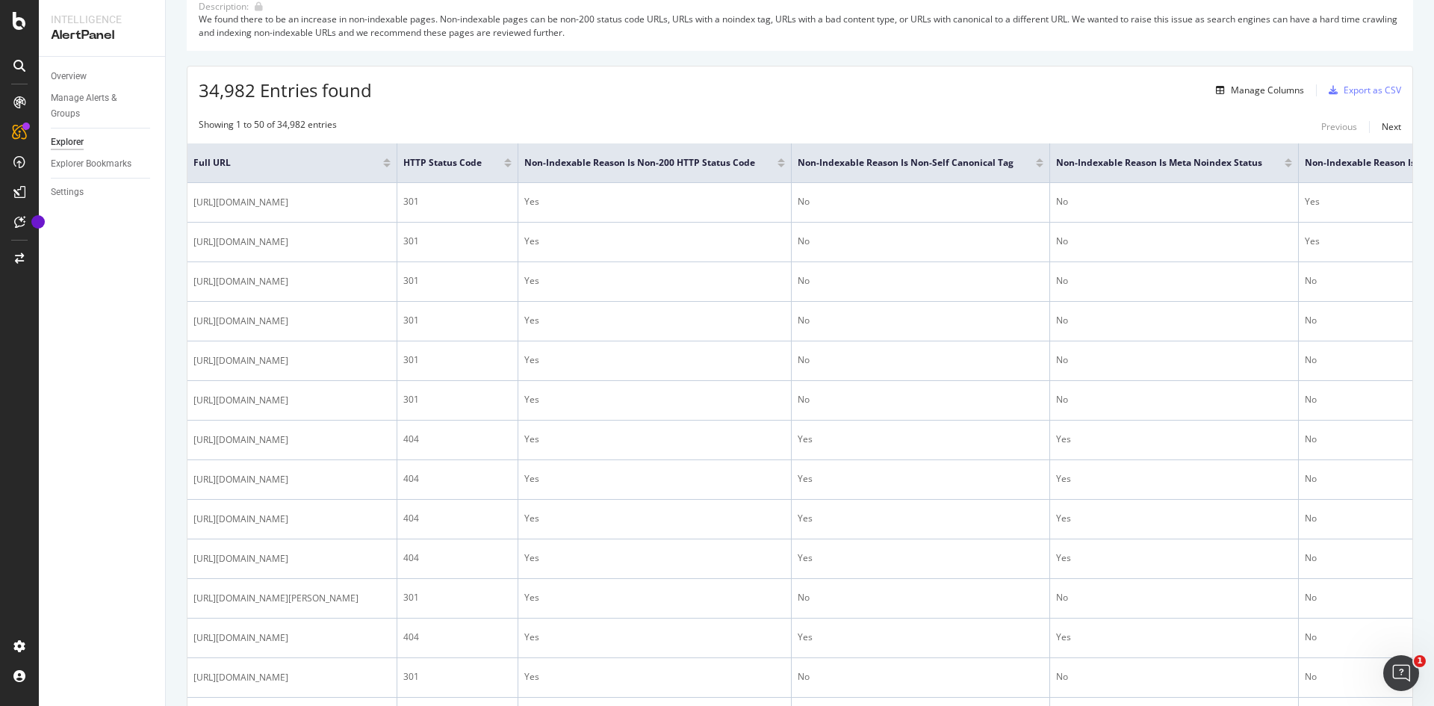
scroll to position [0, 0]
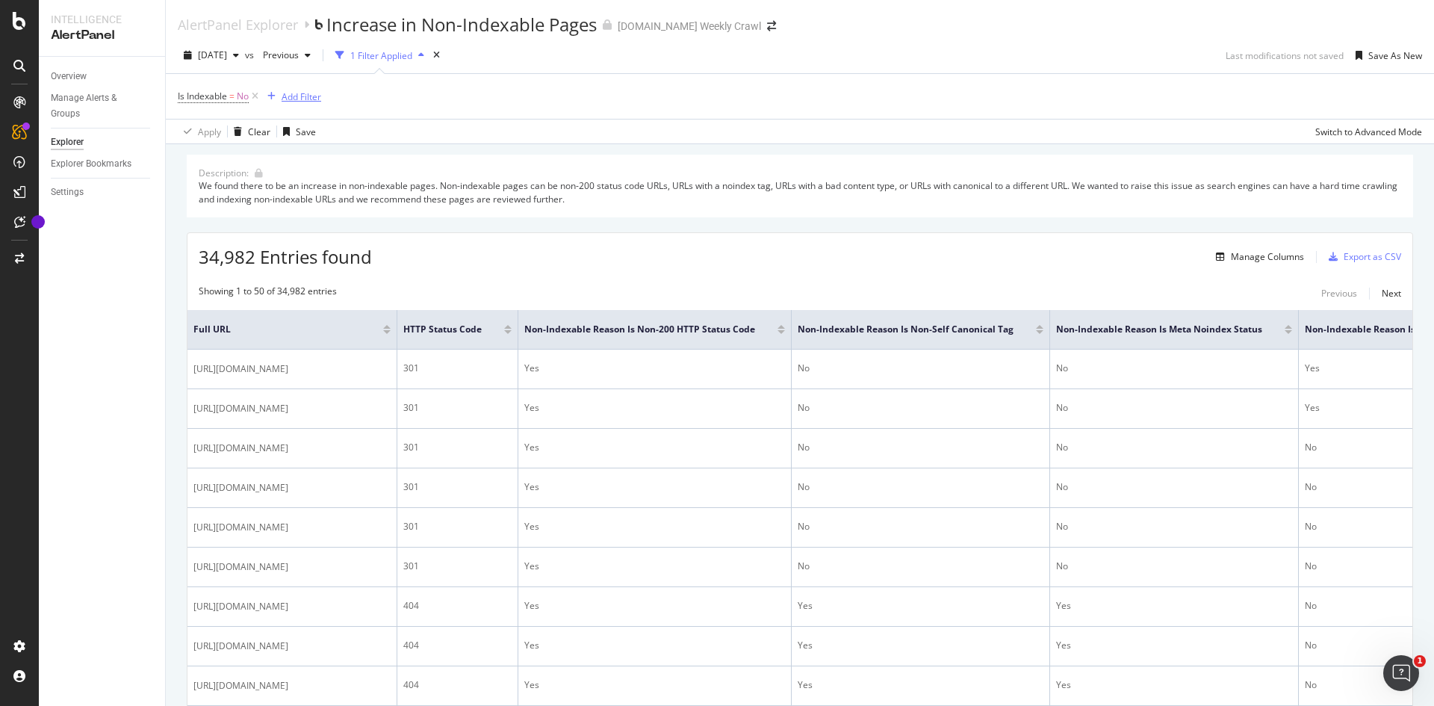
click at [307, 92] on div "Add Filter" at bounding box center [301, 96] width 40 height 13
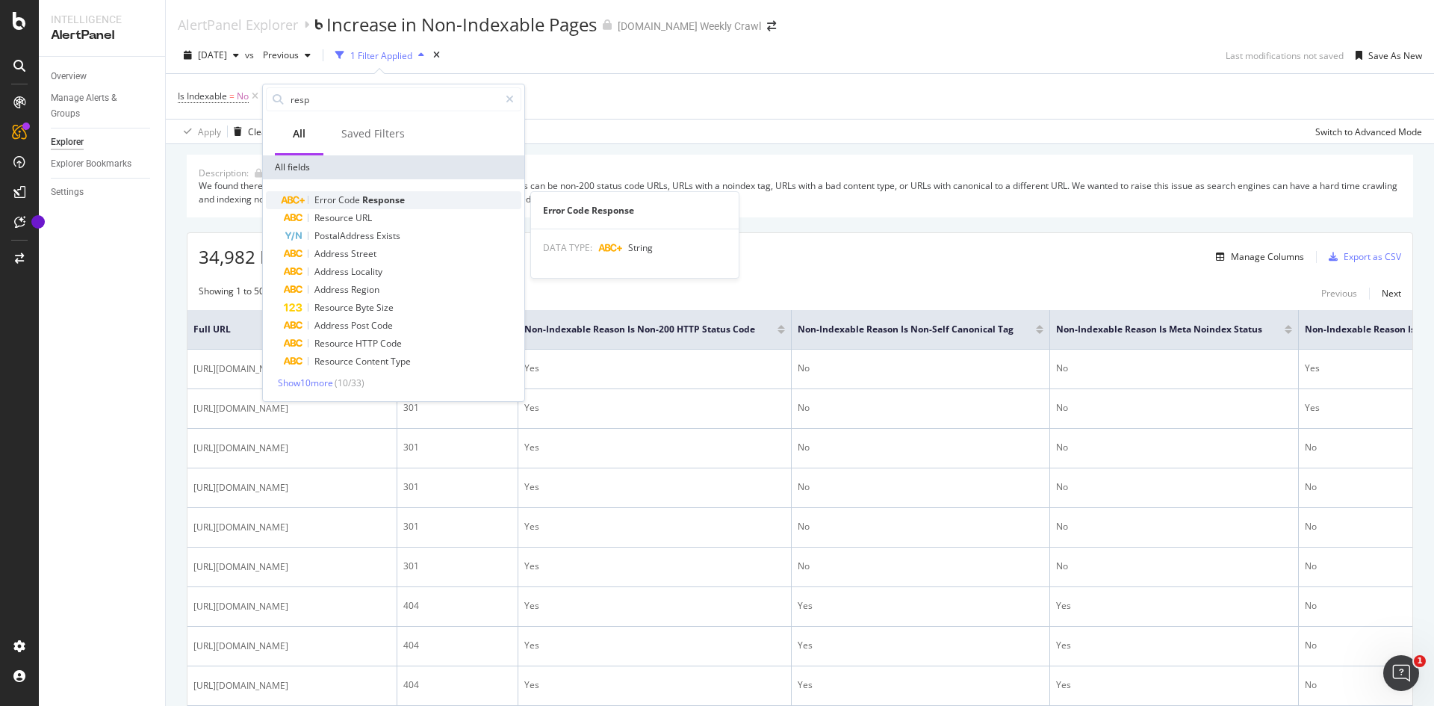
type input "resp"
click at [396, 198] on span "Response" at bounding box center [383, 199] width 43 height 13
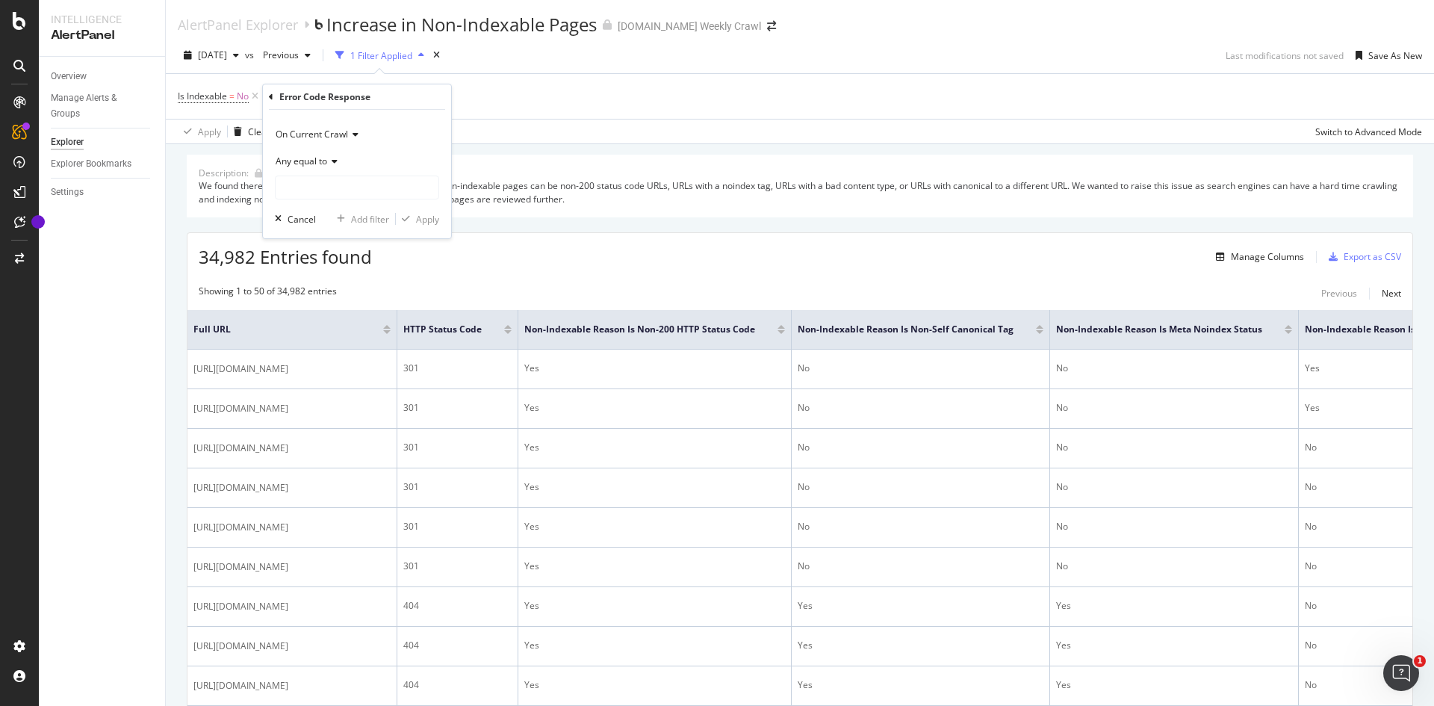
click at [267, 94] on div "Error Code Response On Current Crawl Any equal to Cancel Add filter Apply" at bounding box center [357, 161] width 188 height 154
click at [274, 98] on div "Error Code Response" at bounding box center [357, 96] width 176 height 25
click at [267, 95] on div "Error Code Response On Current Crawl Any equal to Cancel Add filter Apply" at bounding box center [357, 161] width 188 height 154
click at [268, 95] on div "Error Code Response On Current Crawl Any equal to Cancel Add filter Apply" at bounding box center [357, 161] width 188 height 154
click at [270, 95] on icon at bounding box center [271, 97] width 4 height 9
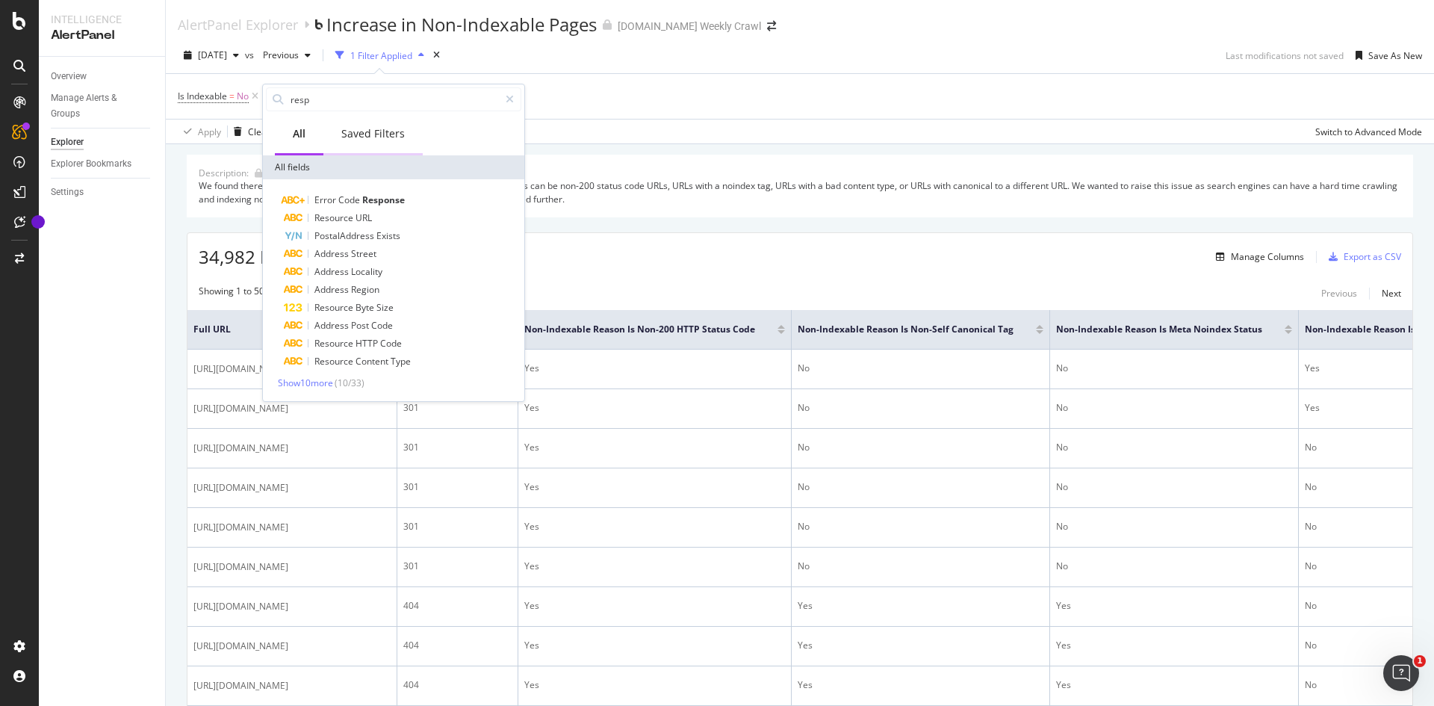
click at [376, 141] on div "Saved Filters" at bounding box center [372, 134] width 99 height 41
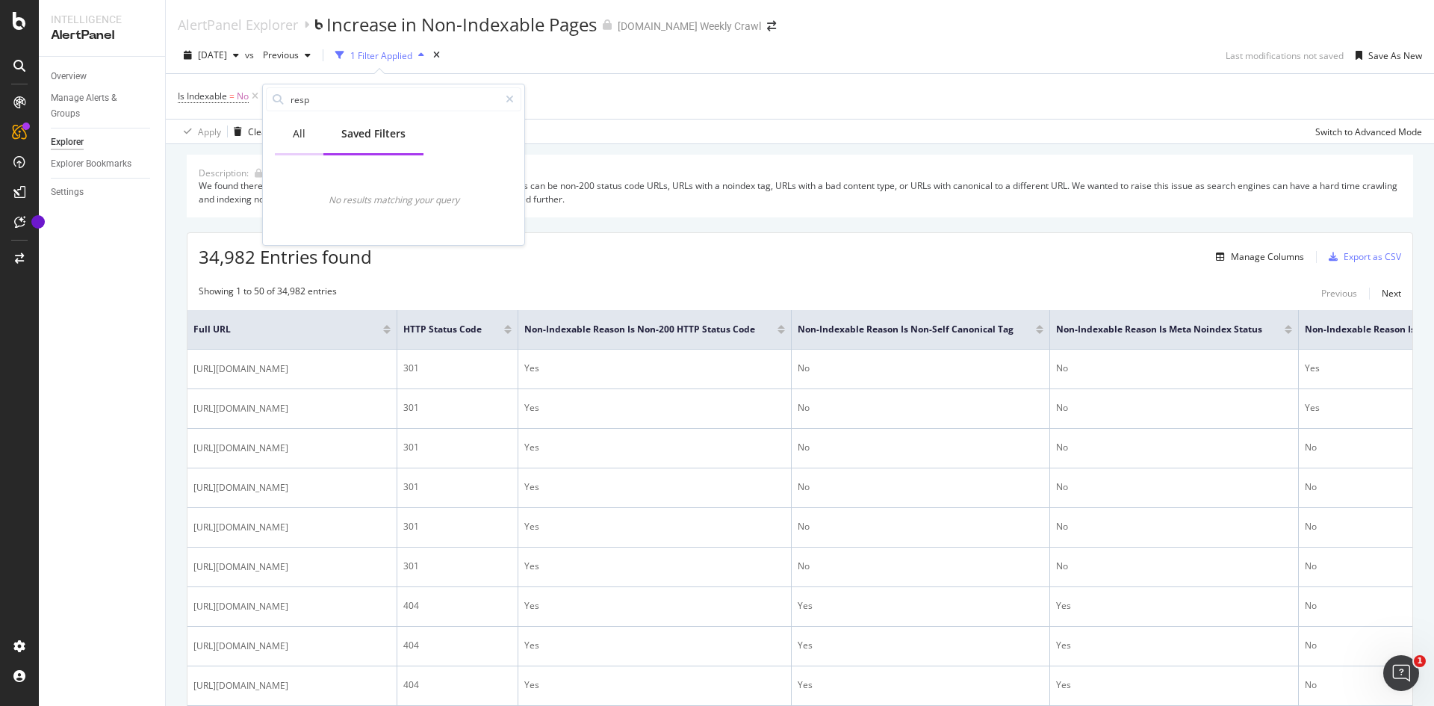
click at [299, 132] on div "All" at bounding box center [299, 133] width 13 height 15
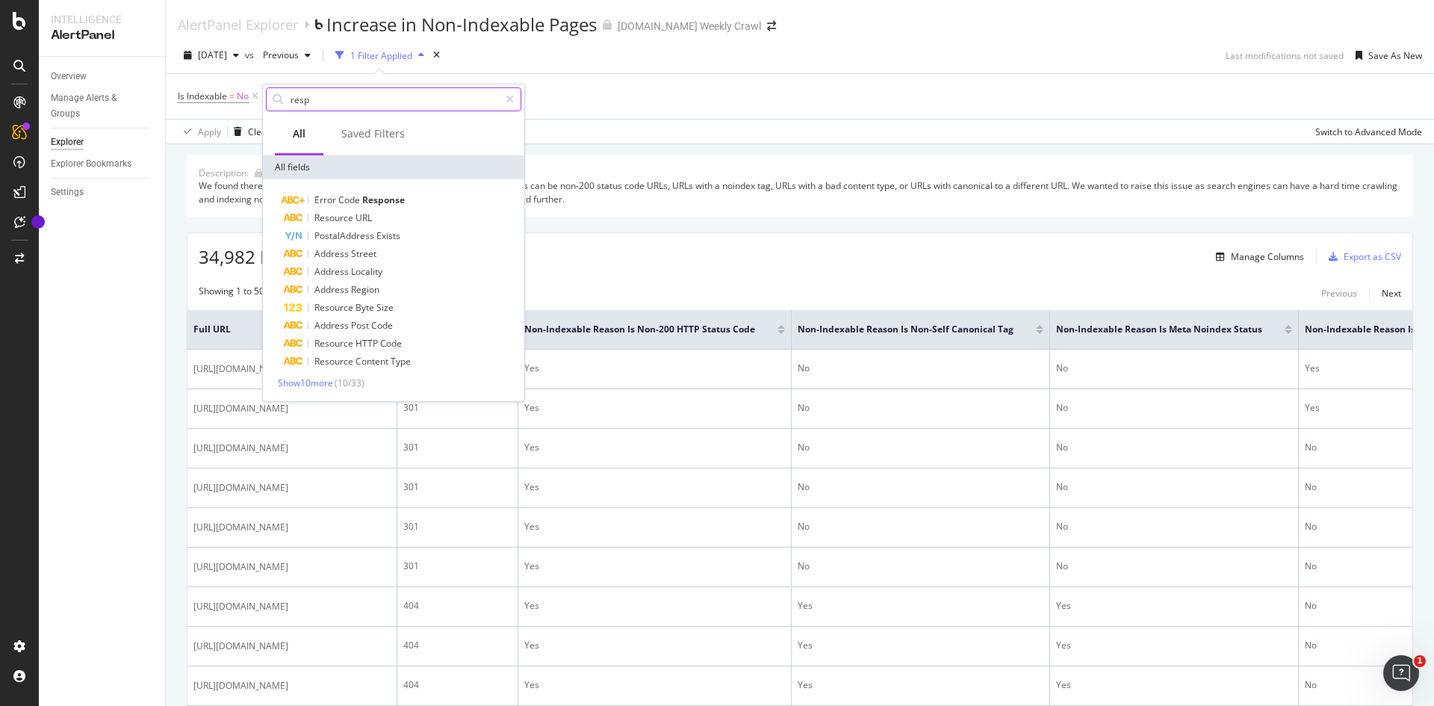
click at [325, 104] on input "resp" at bounding box center [394, 99] width 210 height 22
click at [349, 104] on input "resp" at bounding box center [394, 99] width 210 height 22
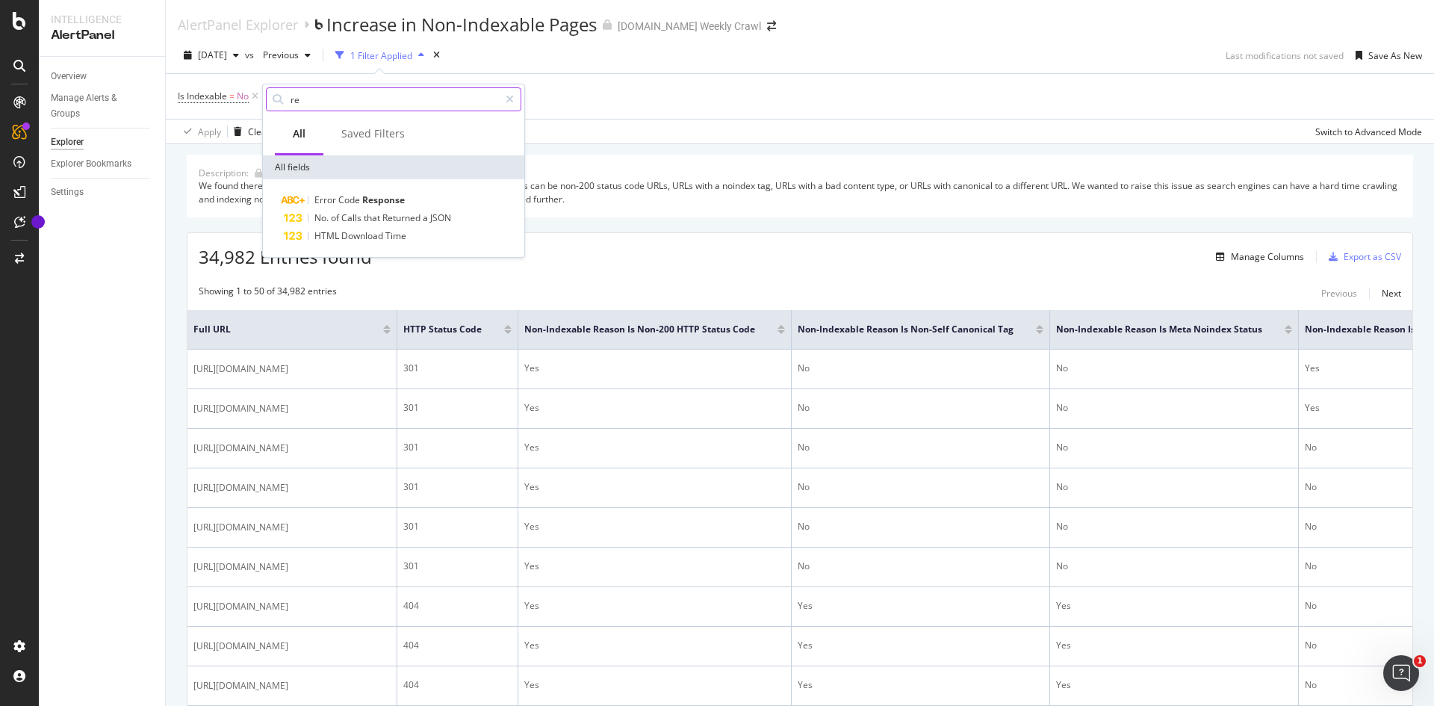
type input "r"
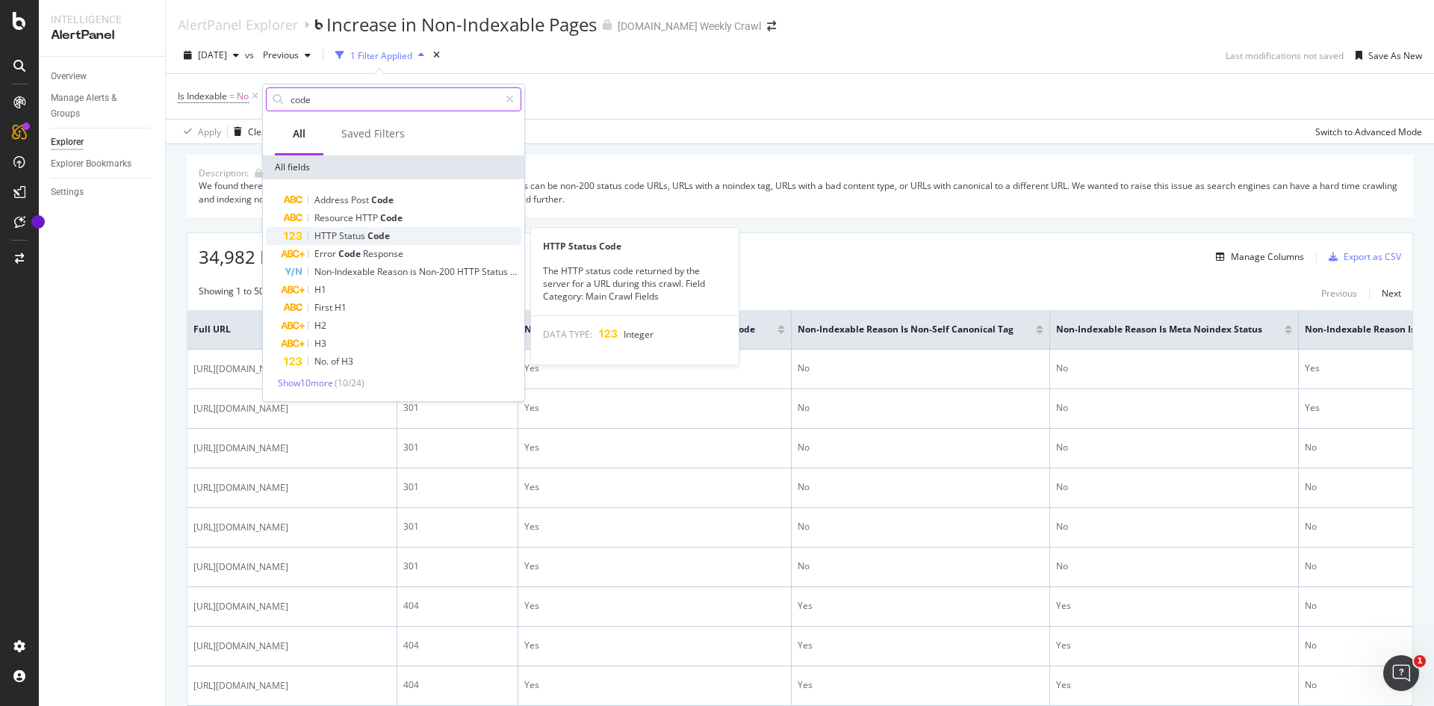
type input "code"
click at [406, 240] on div "HTTP Status Code" at bounding box center [402, 236] width 237 height 18
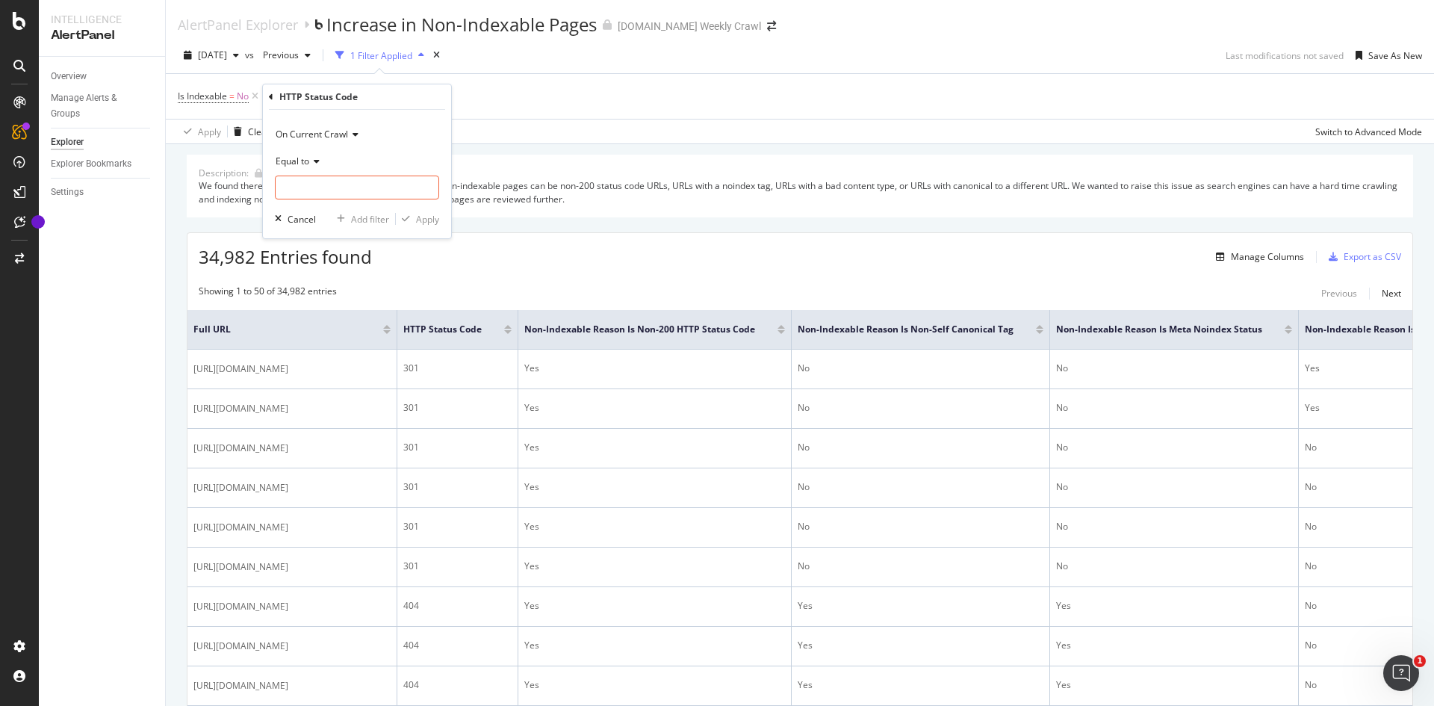
click at [307, 158] on span "Equal to" at bounding box center [293, 161] width 34 height 13
click at [333, 185] on input "number" at bounding box center [357, 187] width 164 height 24
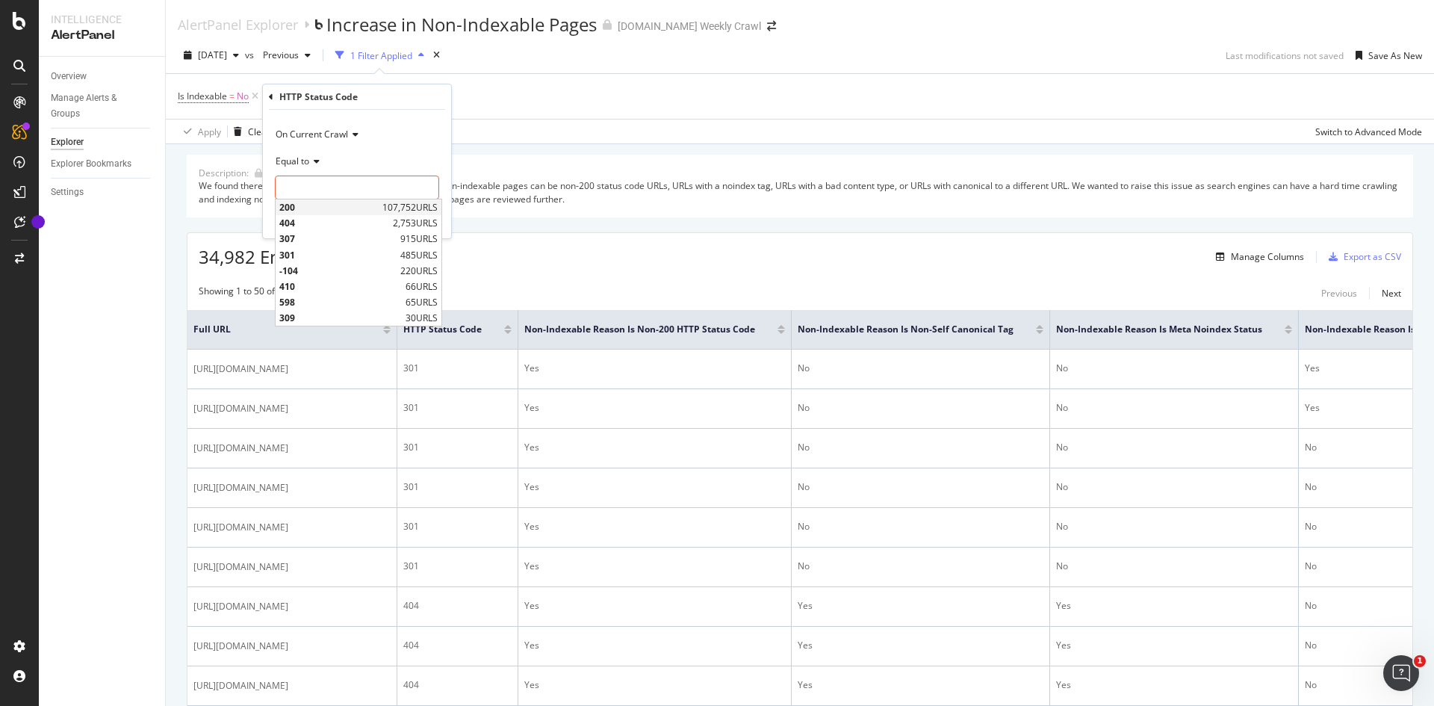
click at [329, 208] on span "200" at bounding box center [328, 207] width 99 height 13
type input "200"
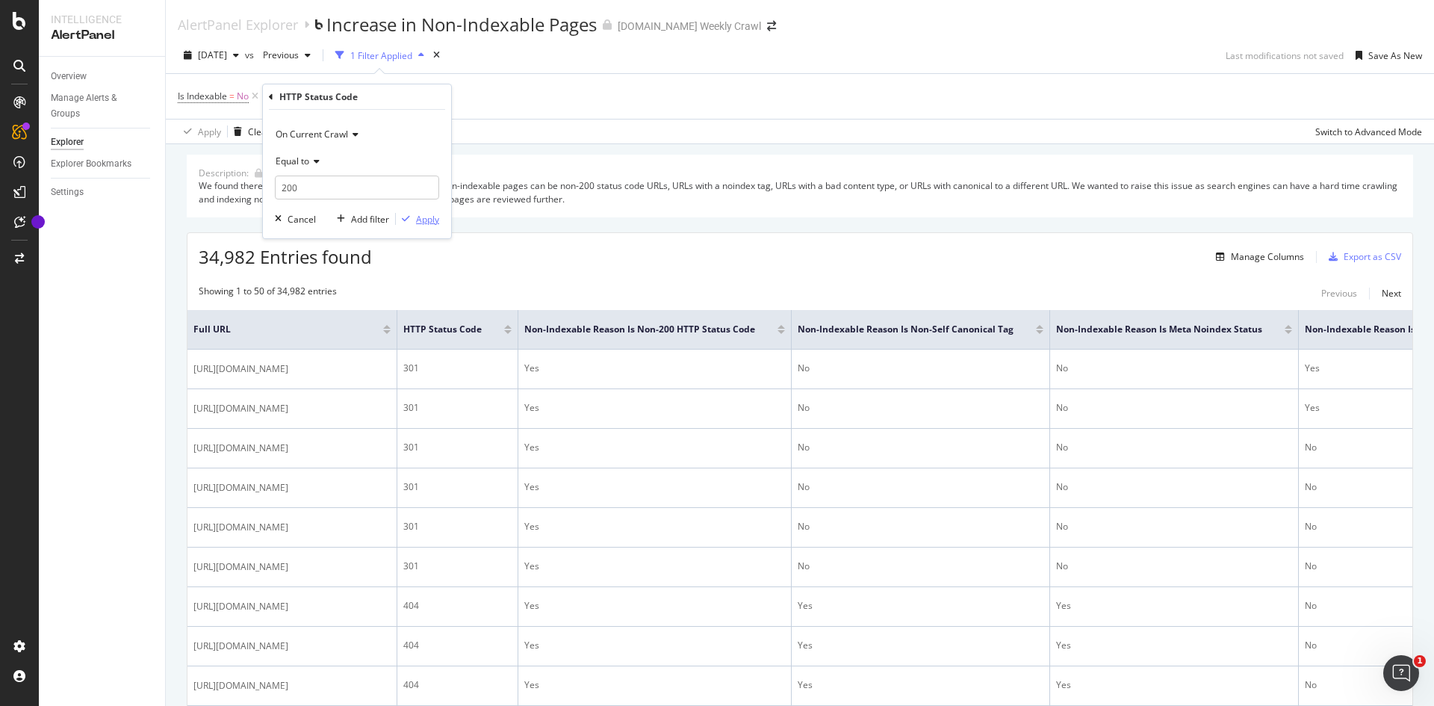
click at [426, 219] on div "Apply" at bounding box center [427, 219] width 23 height 13
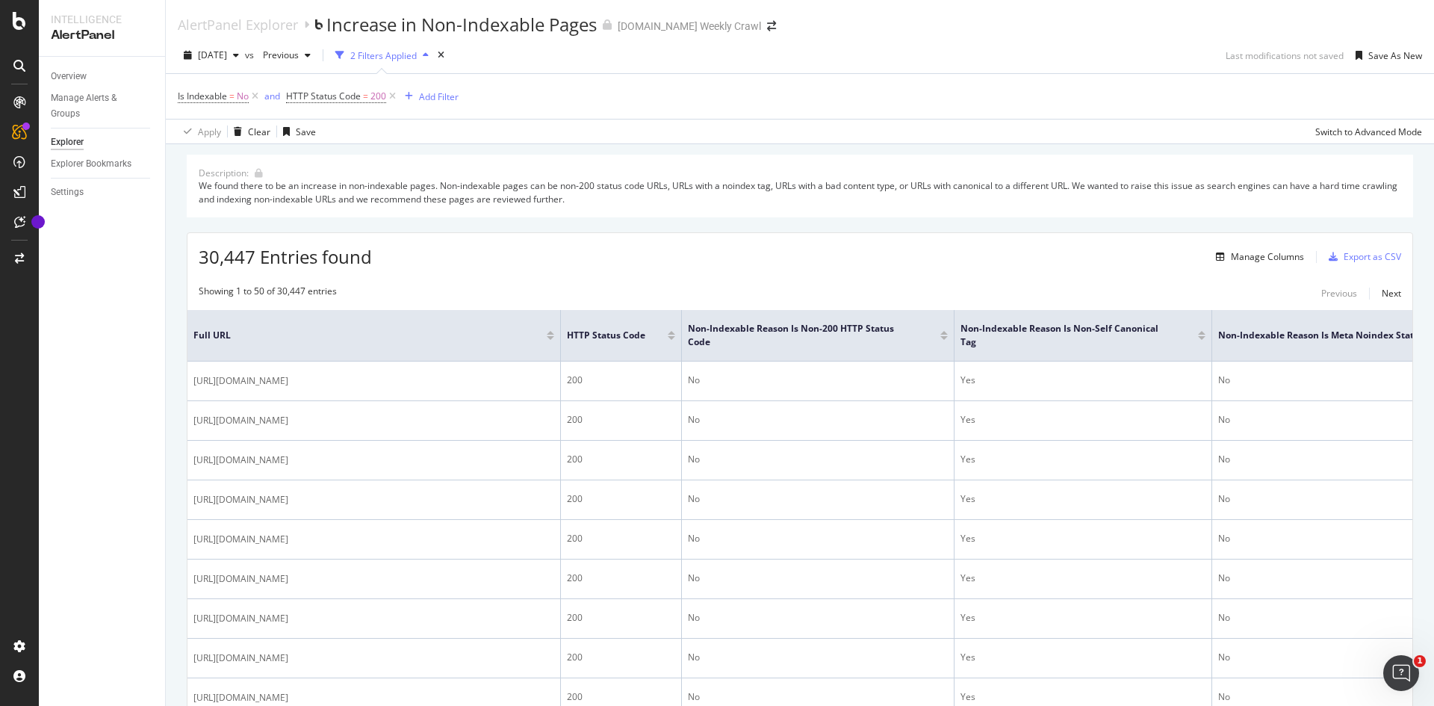
click at [623, 242] on div "30,447 Entries found Manage Columns Export as CSV" at bounding box center [799, 251] width 1225 height 37
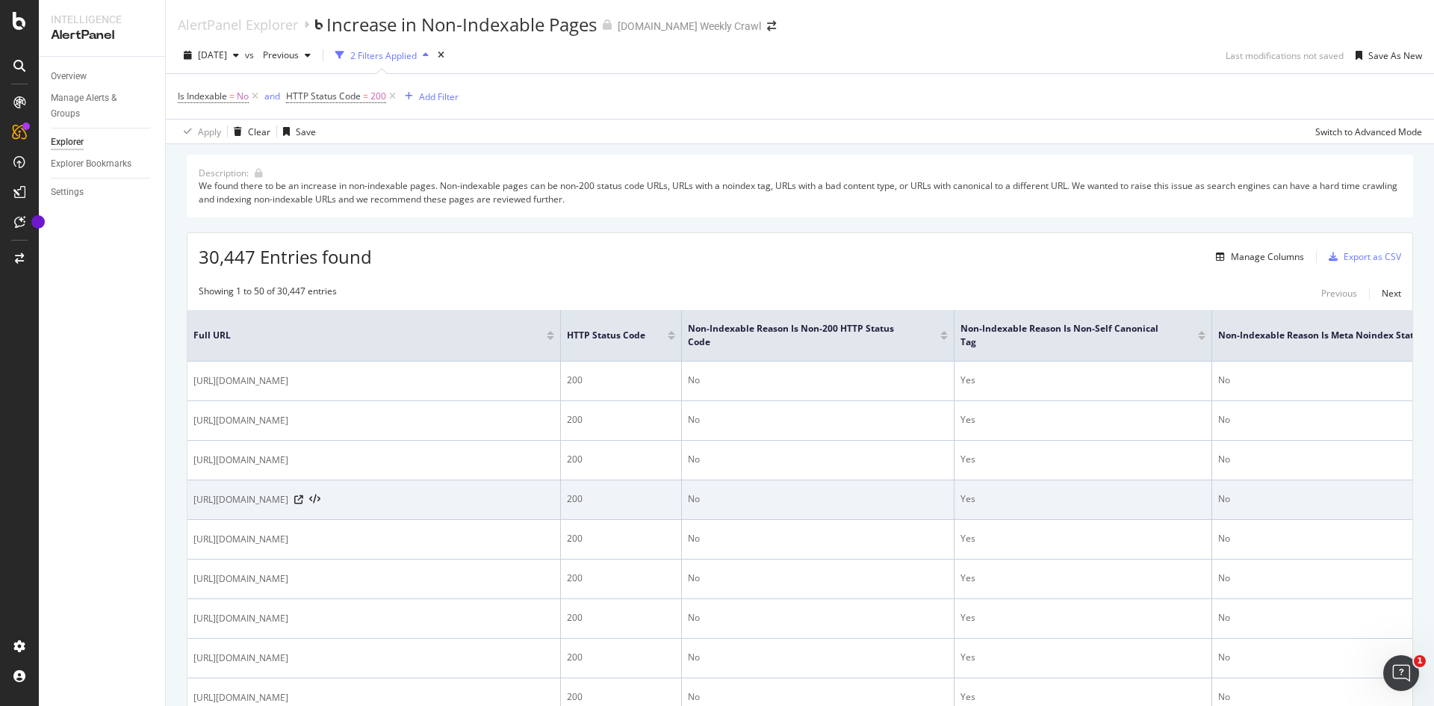
click at [694, 497] on div "No" at bounding box center [818, 498] width 260 height 13
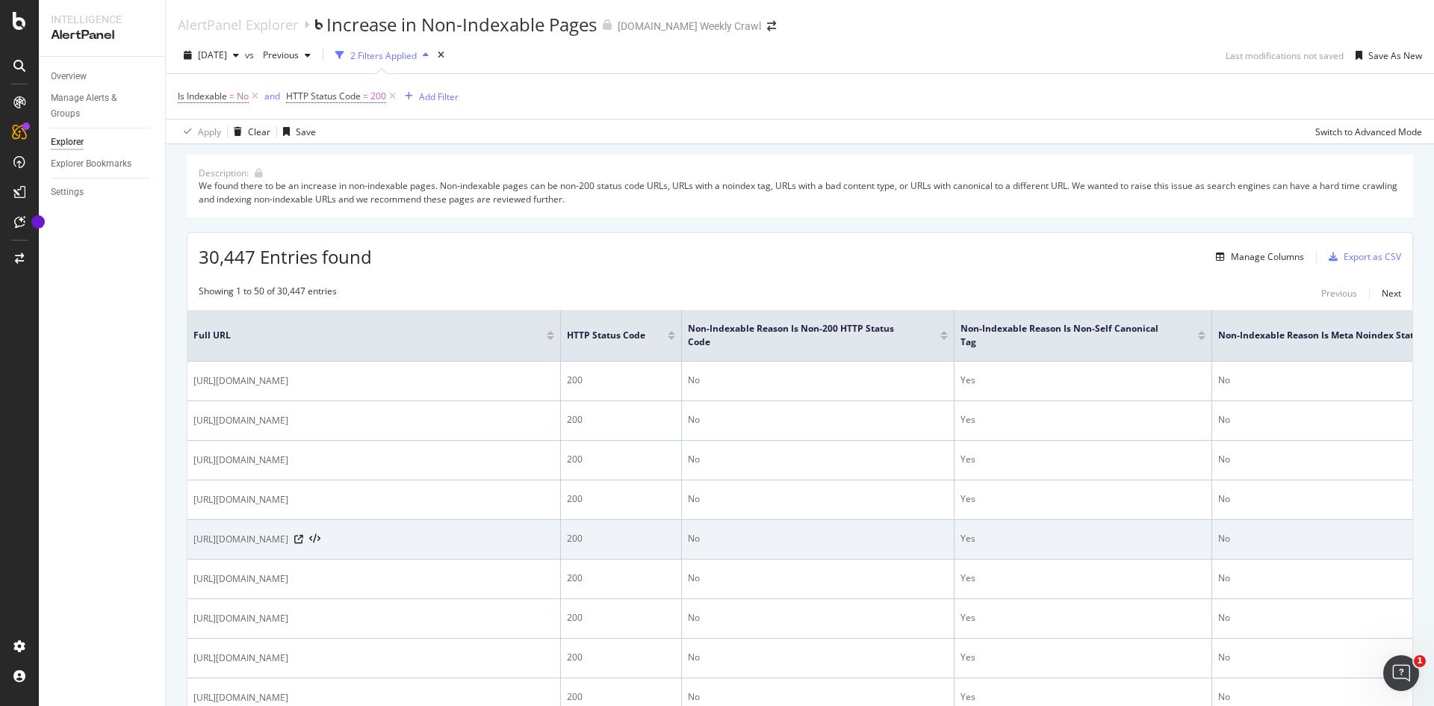
click at [688, 538] on td "No" at bounding box center [818, 540] width 273 height 40
click at [693, 540] on div "No" at bounding box center [818, 538] width 260 height 13
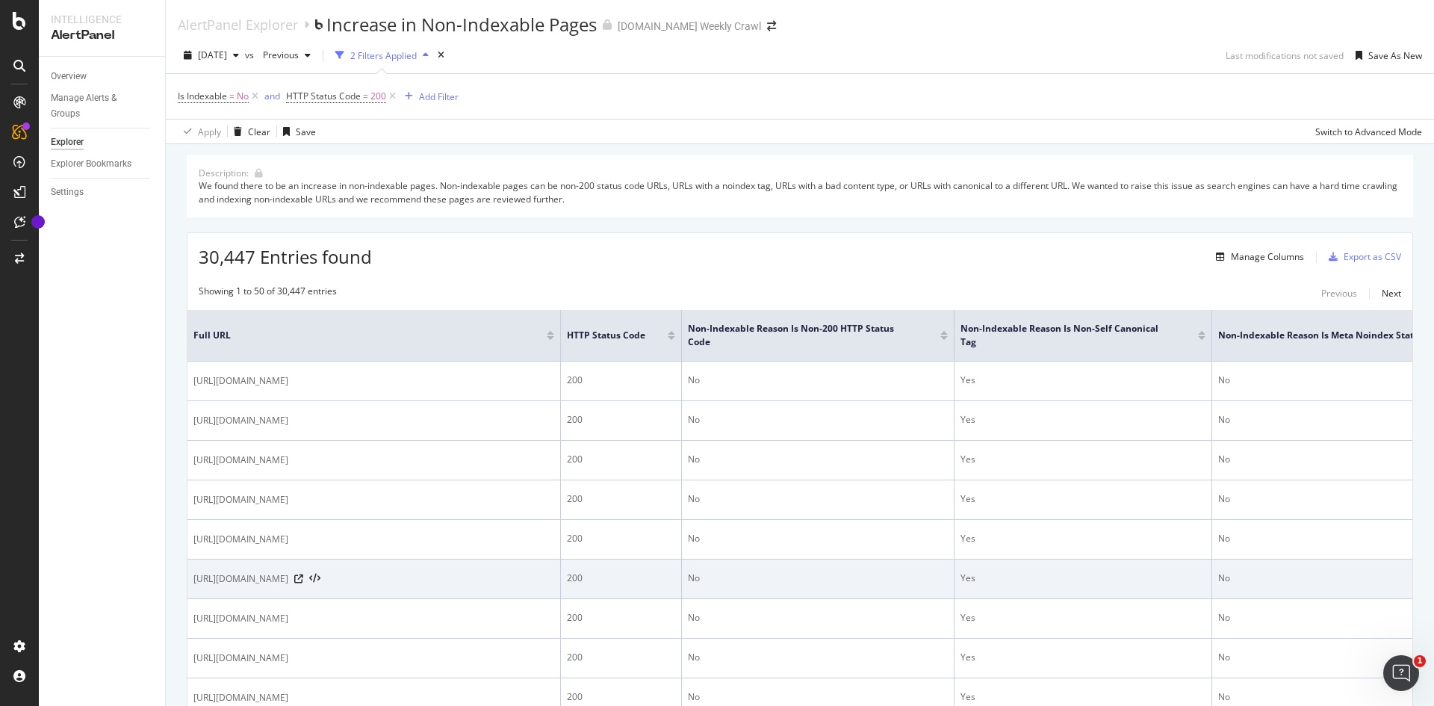
click at [695, 582] on div "No" at bounding box center [818, 577] width 260 height 13
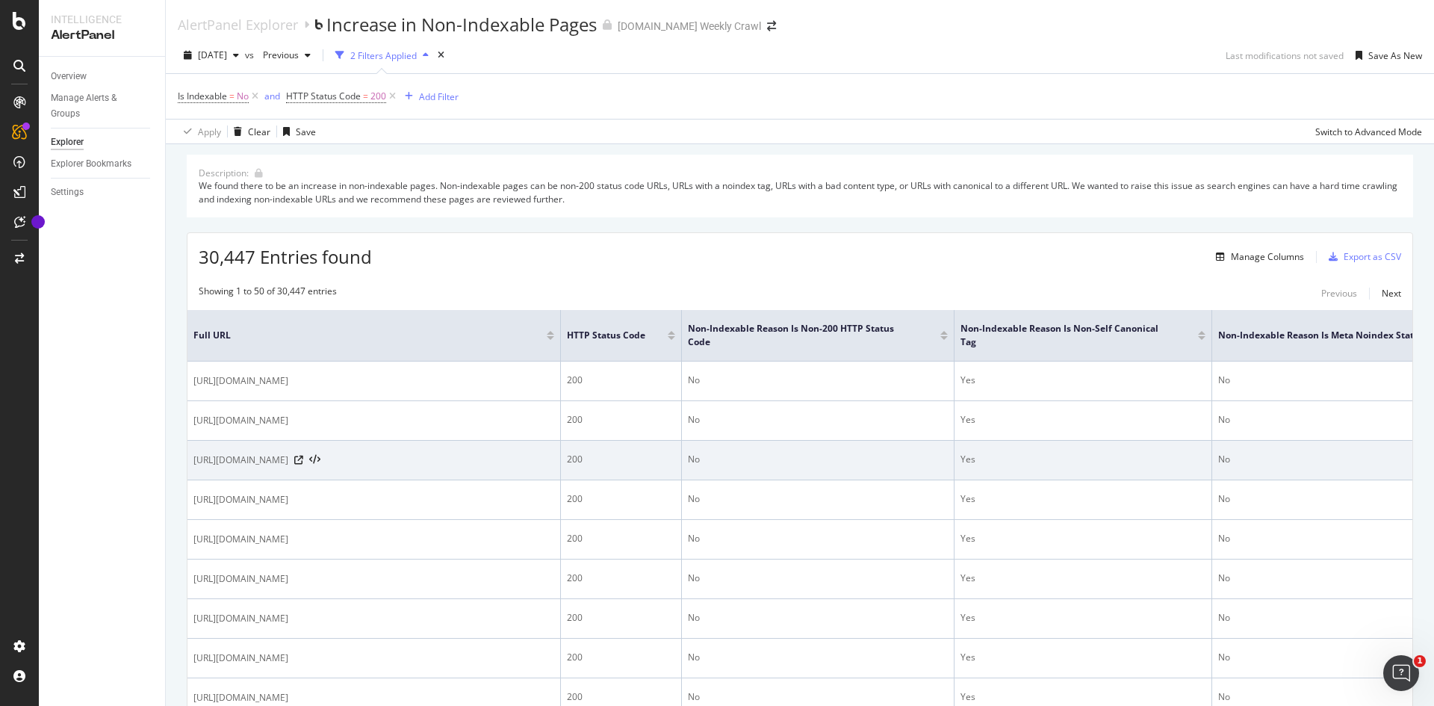
click at [933, 477] on td "No" at bounding box center [818, 461] width 273 height 40
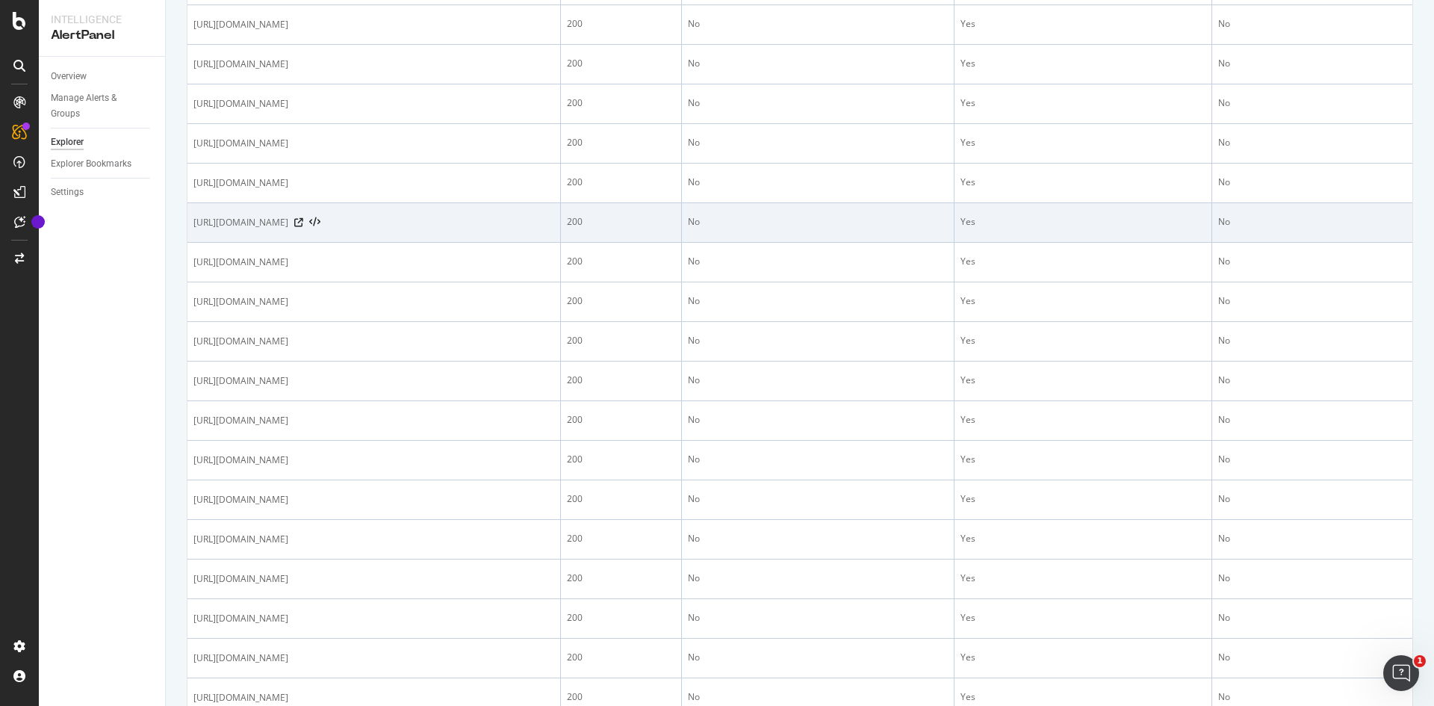
scroll to position [597, 0]
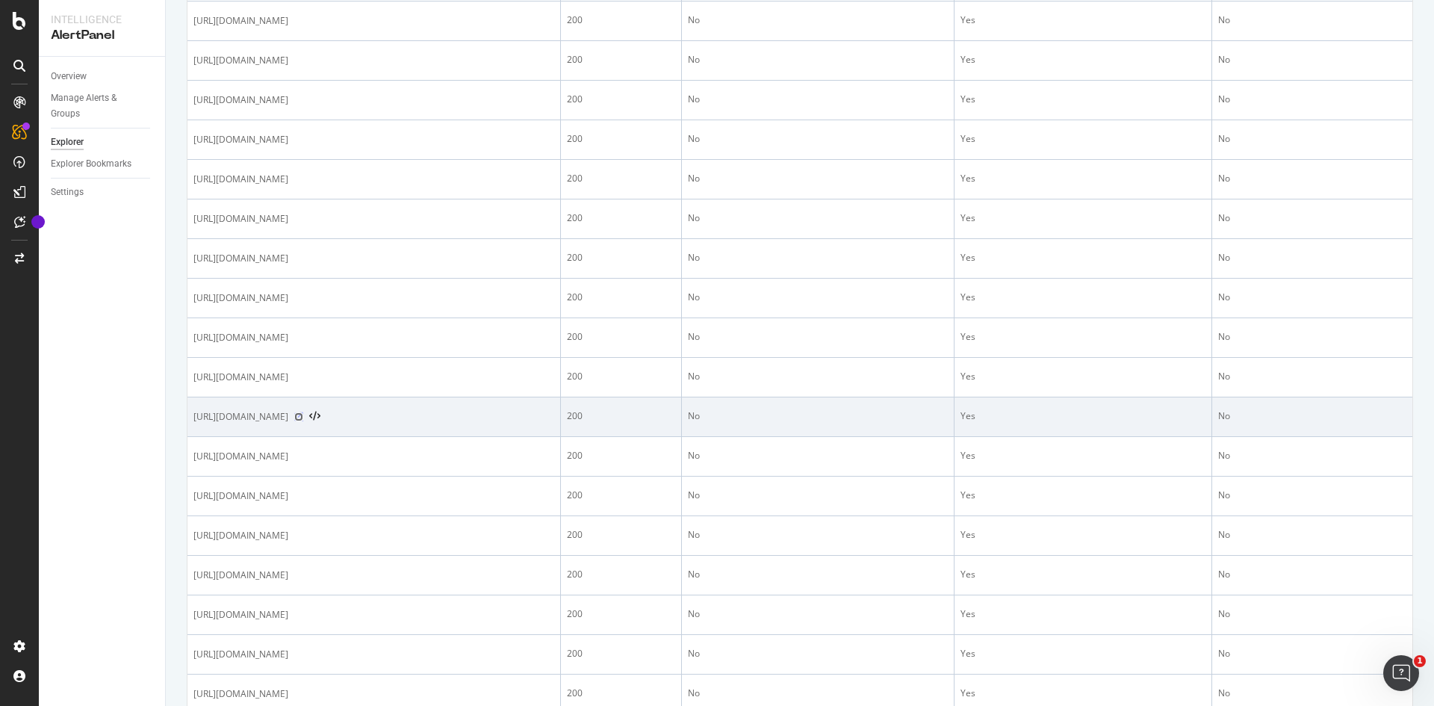
click at [303, 421] on icon at bounding box center [298, 416] width 9 height 9
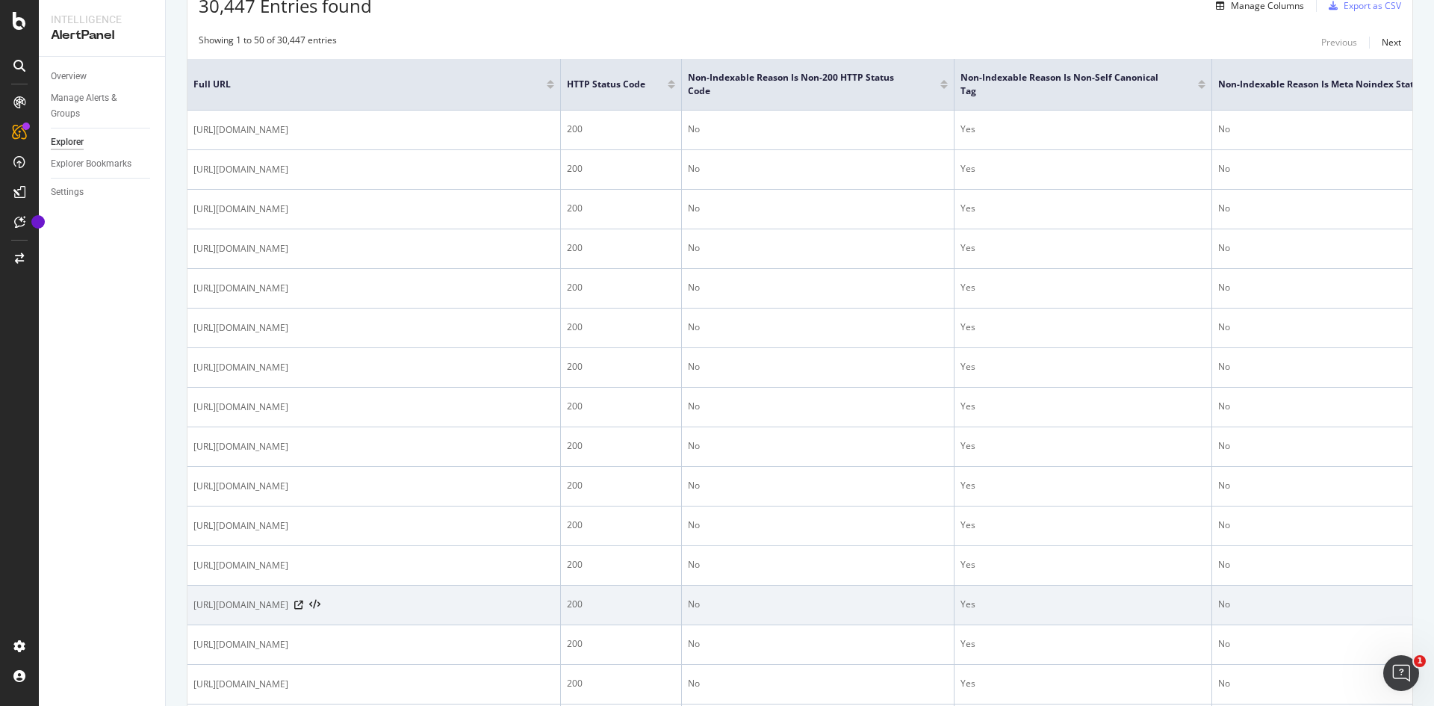
scroll to position [0, 0]
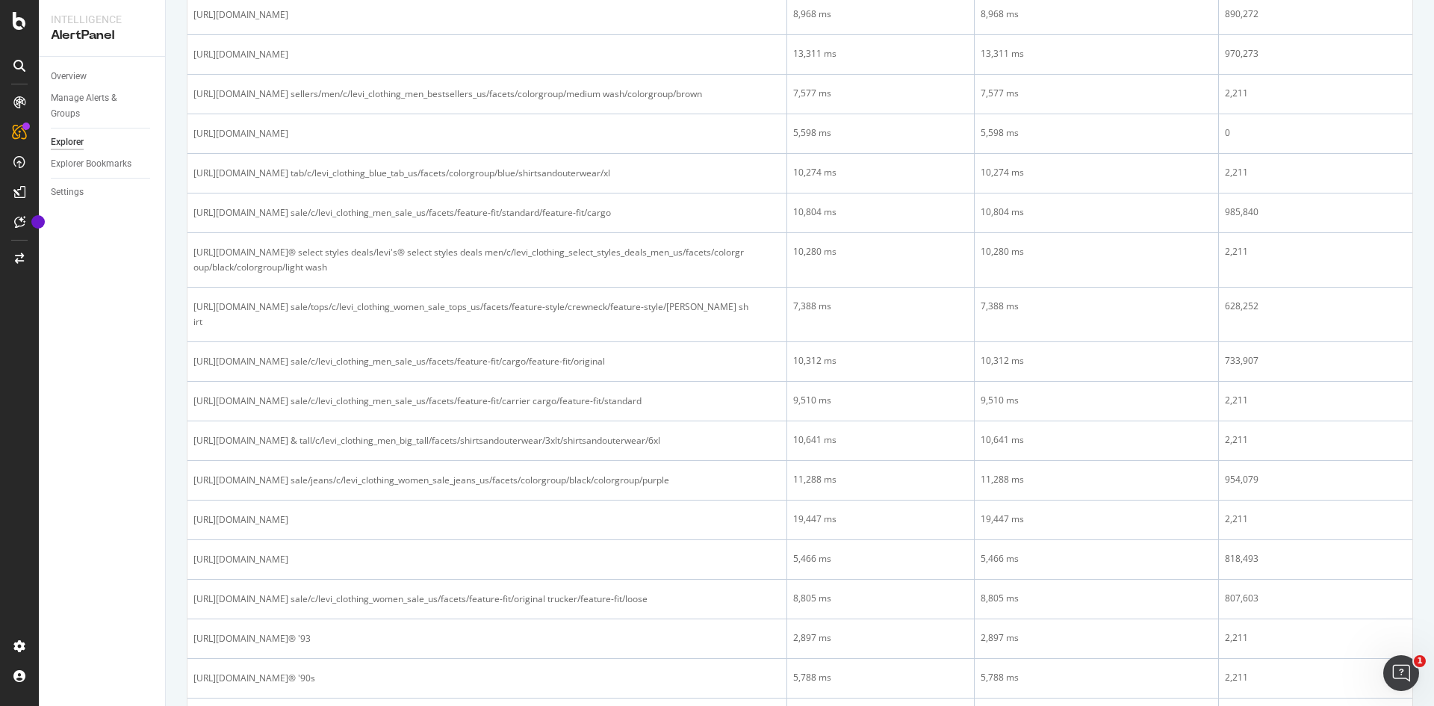
scroll to position [1643, 0]
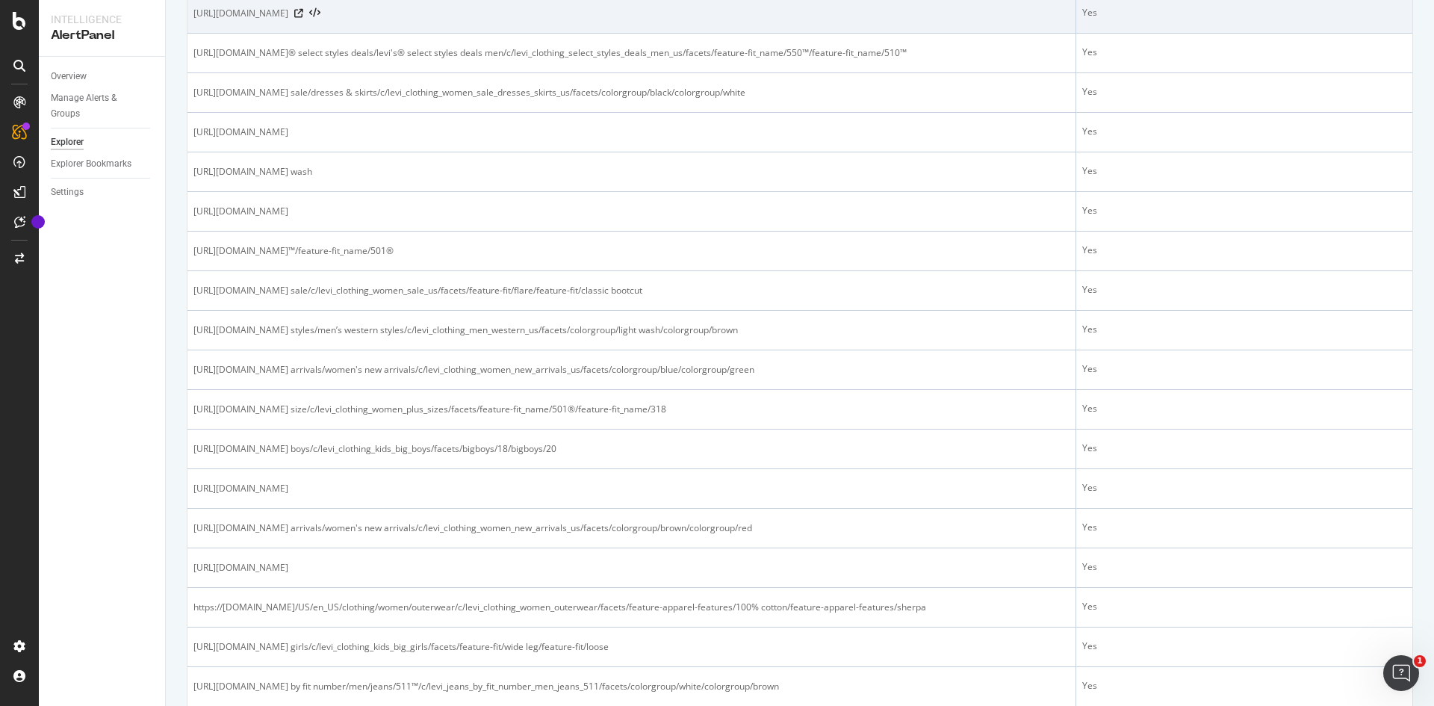
scroll to position [448, 0]
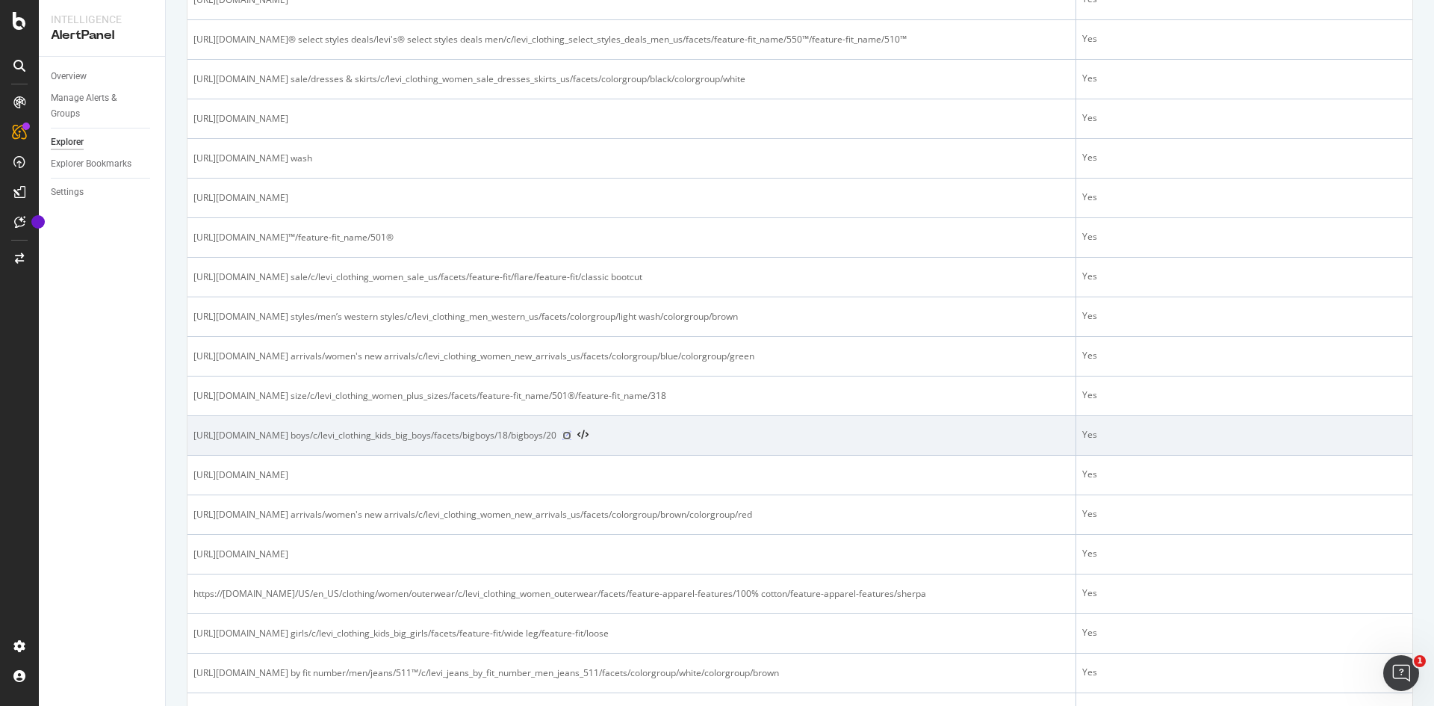
click at [571, 437] on icon at bounding box center [566, 435] width 9 height 9
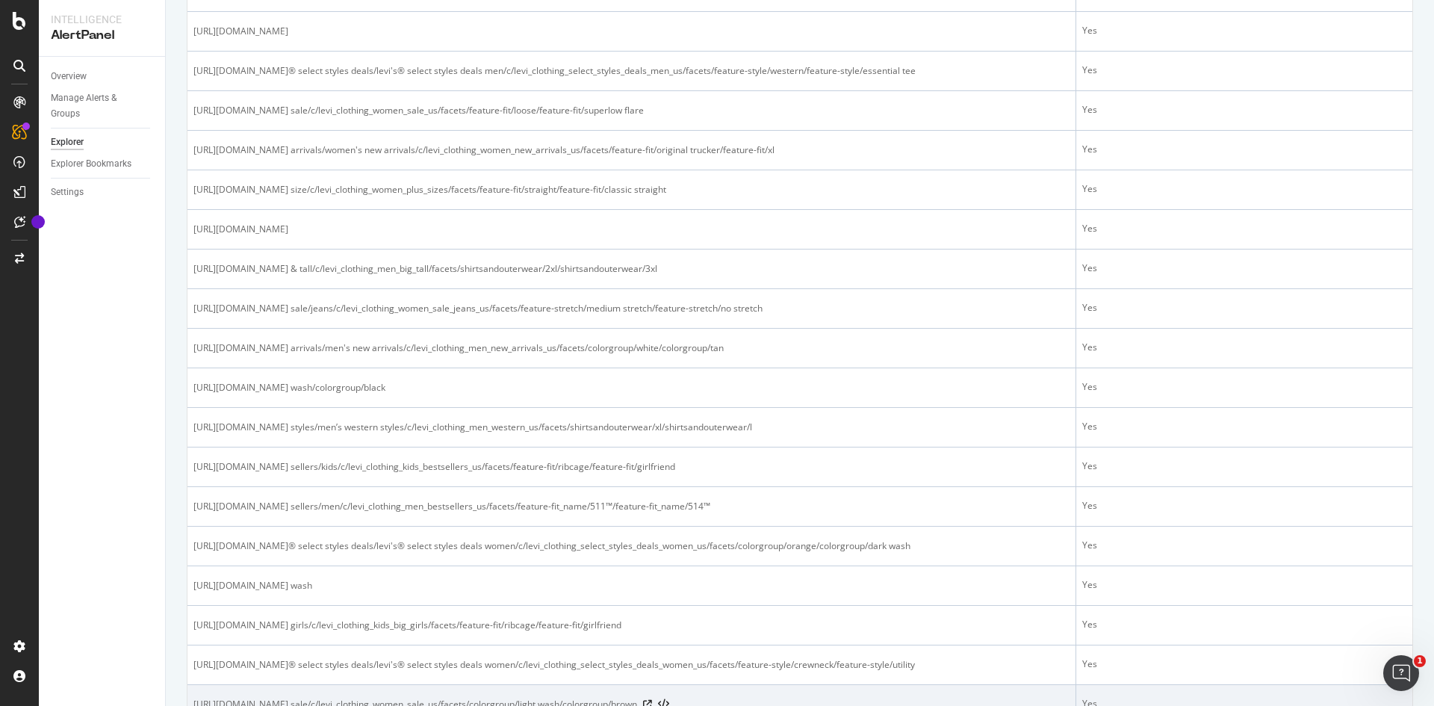
scroll to position [1748, 0]
